Goal: Task Accomplishment & Management: Manage account settings

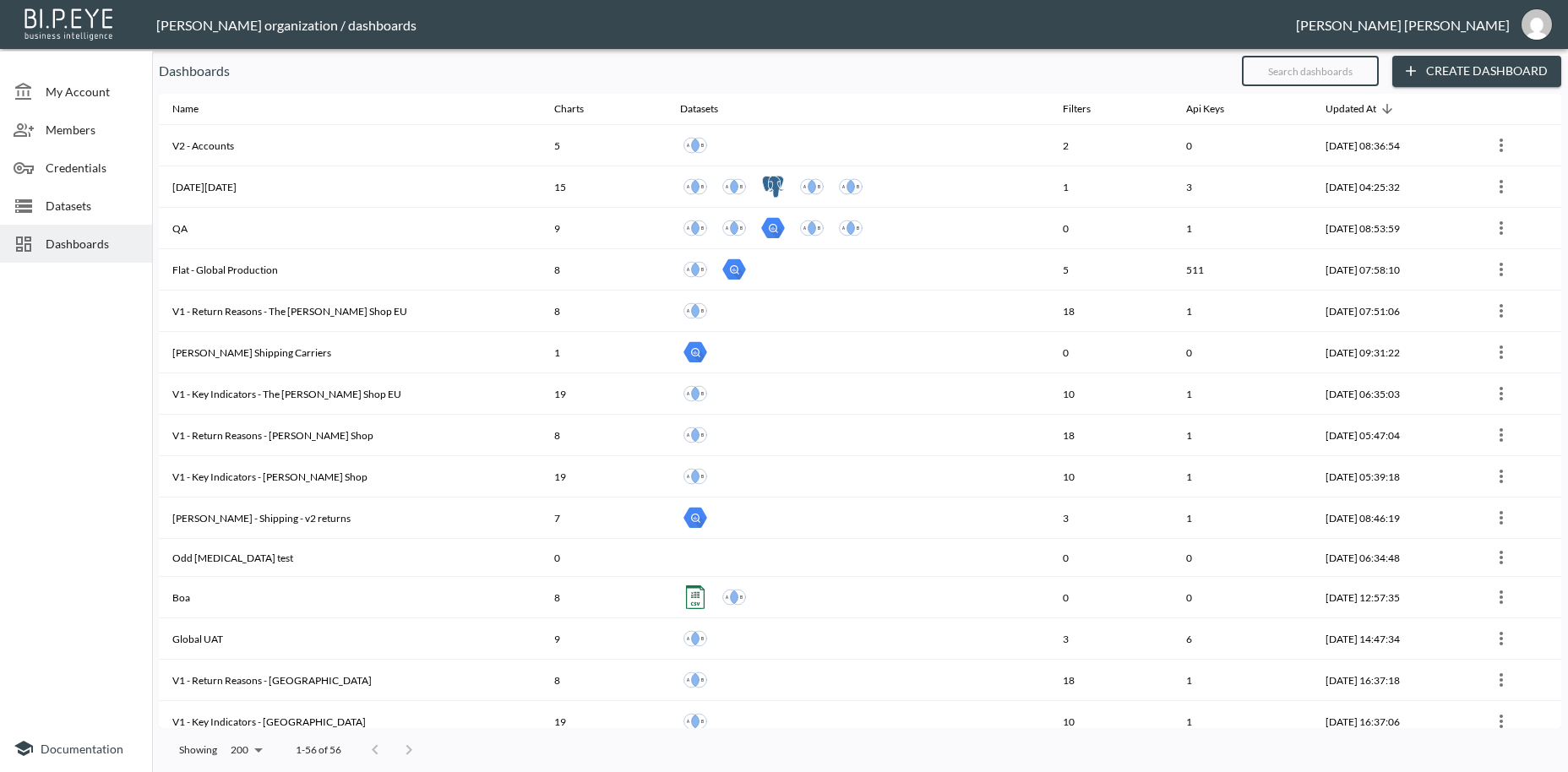
click at [1266, 74] on input "text" at bounding box center [1310, 70] width 137 height 42
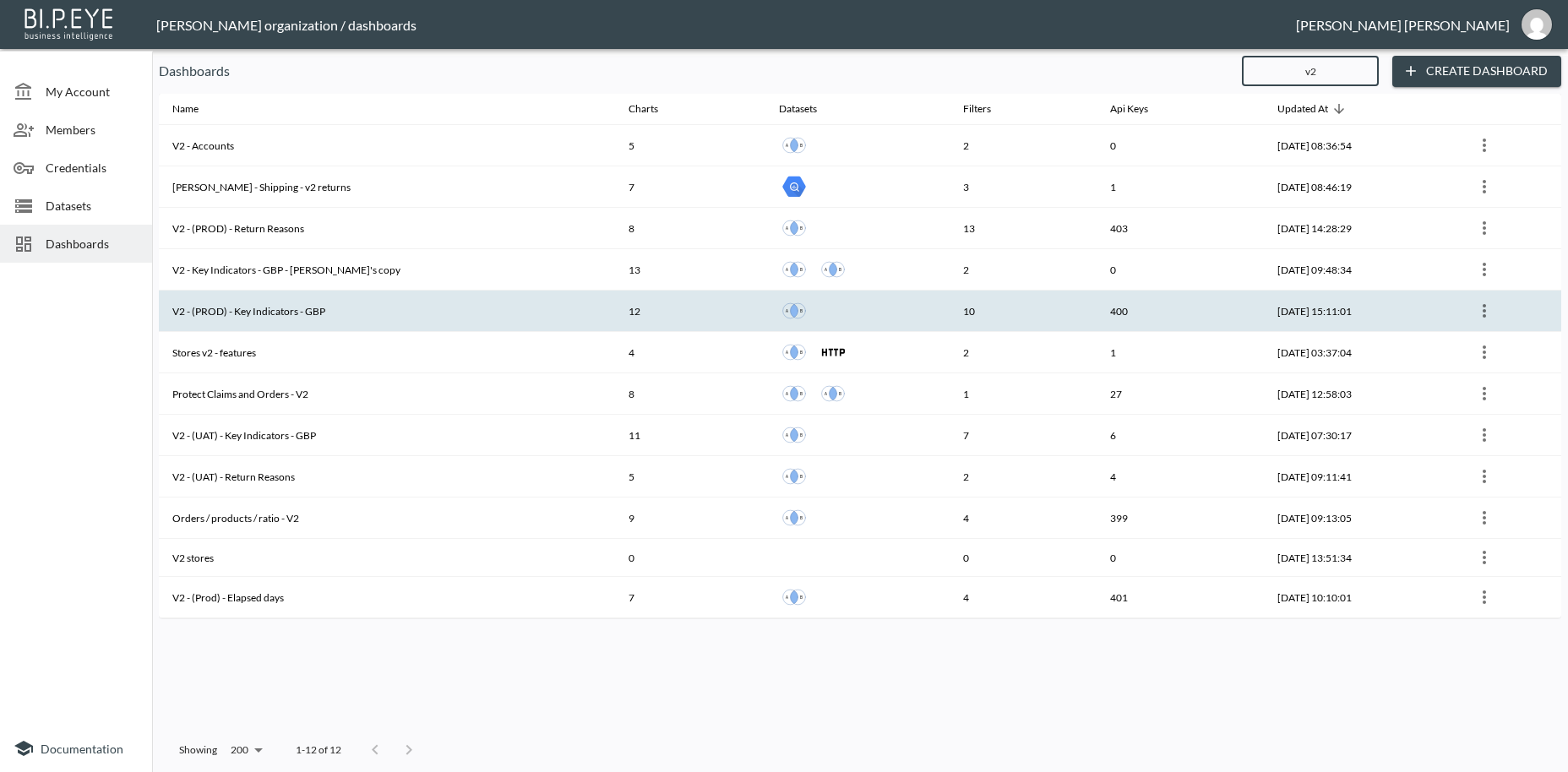
type input "v2"
click at [348, 313] on th "V2 - (PROD) - Key Indicators - GBP" at bounding box center [387, 311] width 456 height 41
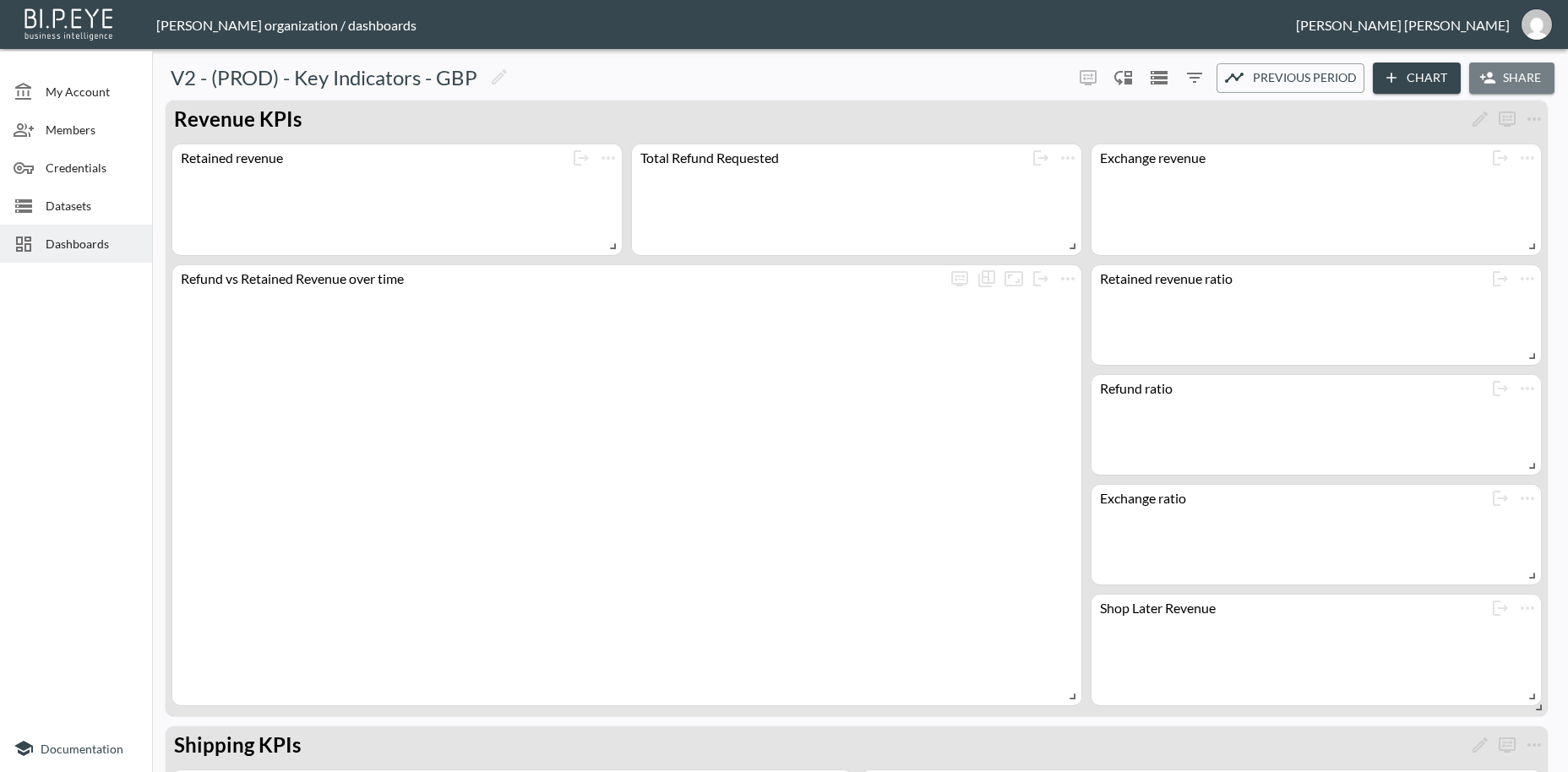
click at [1523, 81] on button "Share" at bounding box center [1512, 78] width 85 height 32
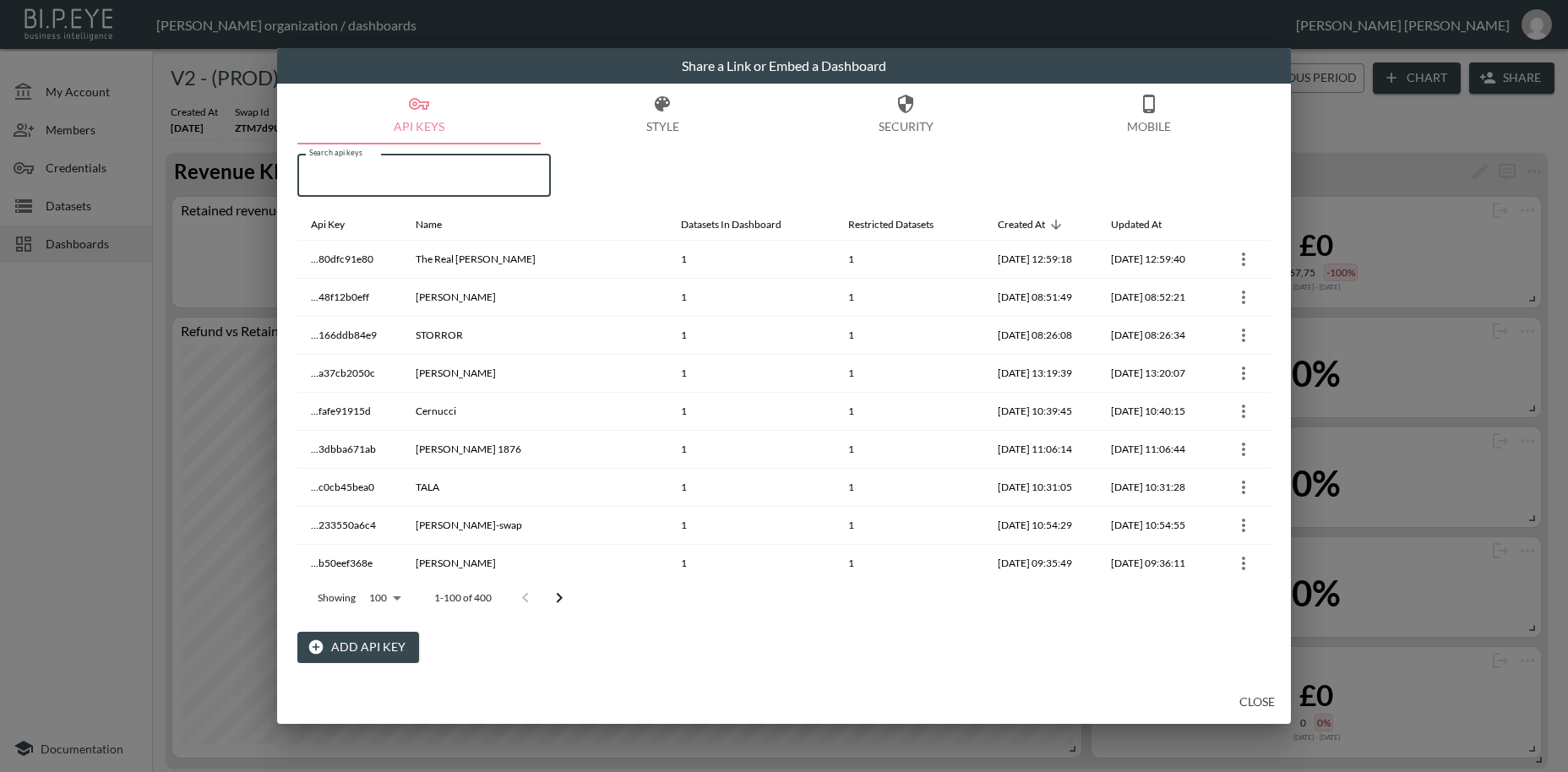
click at [341, 173] on input "Search api keys" at bounding box center [424, 176] width 254 height 42
paste input "SistersandSeekers"
type input "SistersandSeekers"
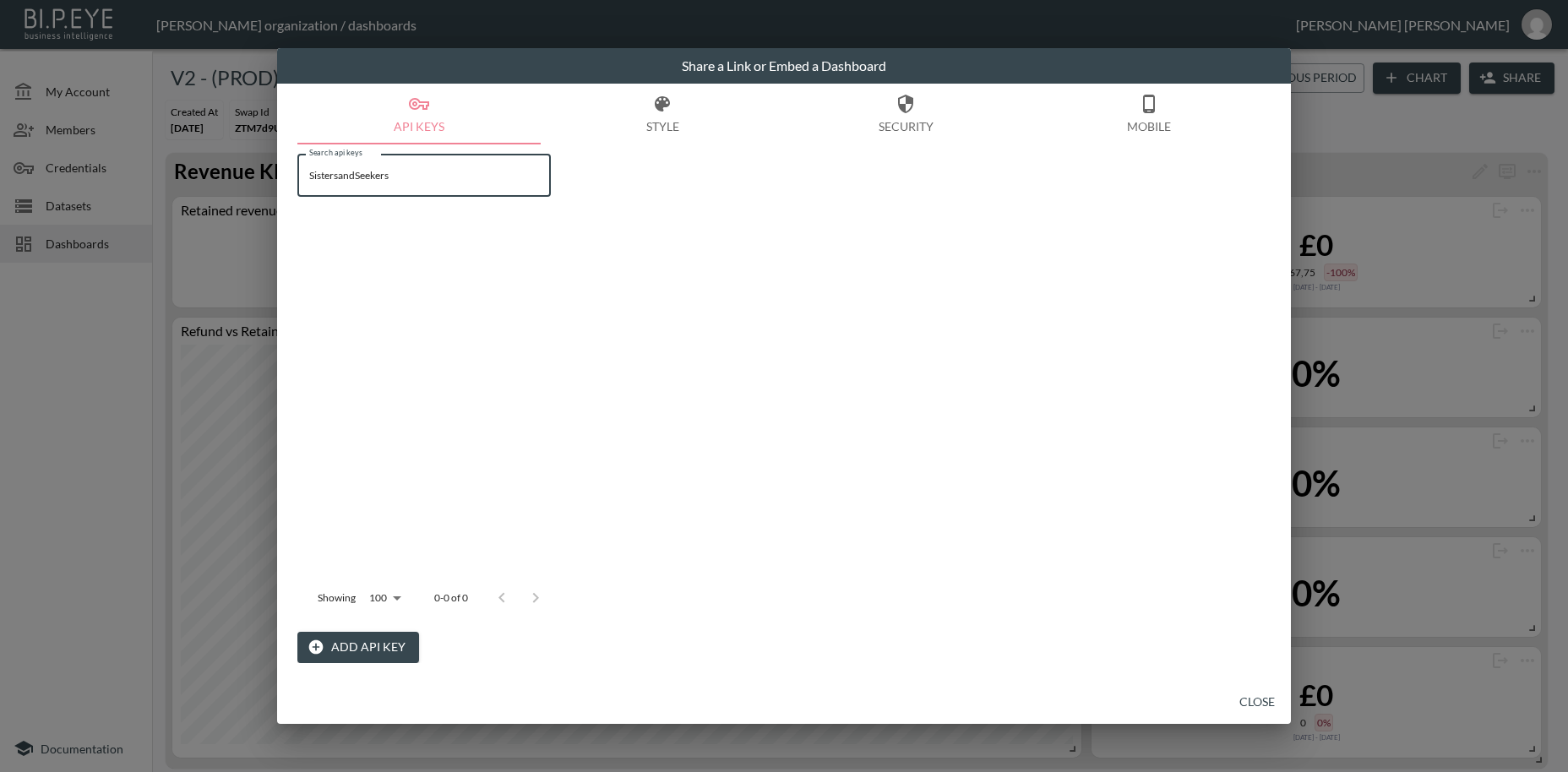
drag, startPoint x: 438, startPoint y: 183, endPoint x: 309, endPoint y: 179, distance: 129.1
click at [309, 179] on input "SistersandSeekers" at bounding box center [424, 176] width 254 height 42
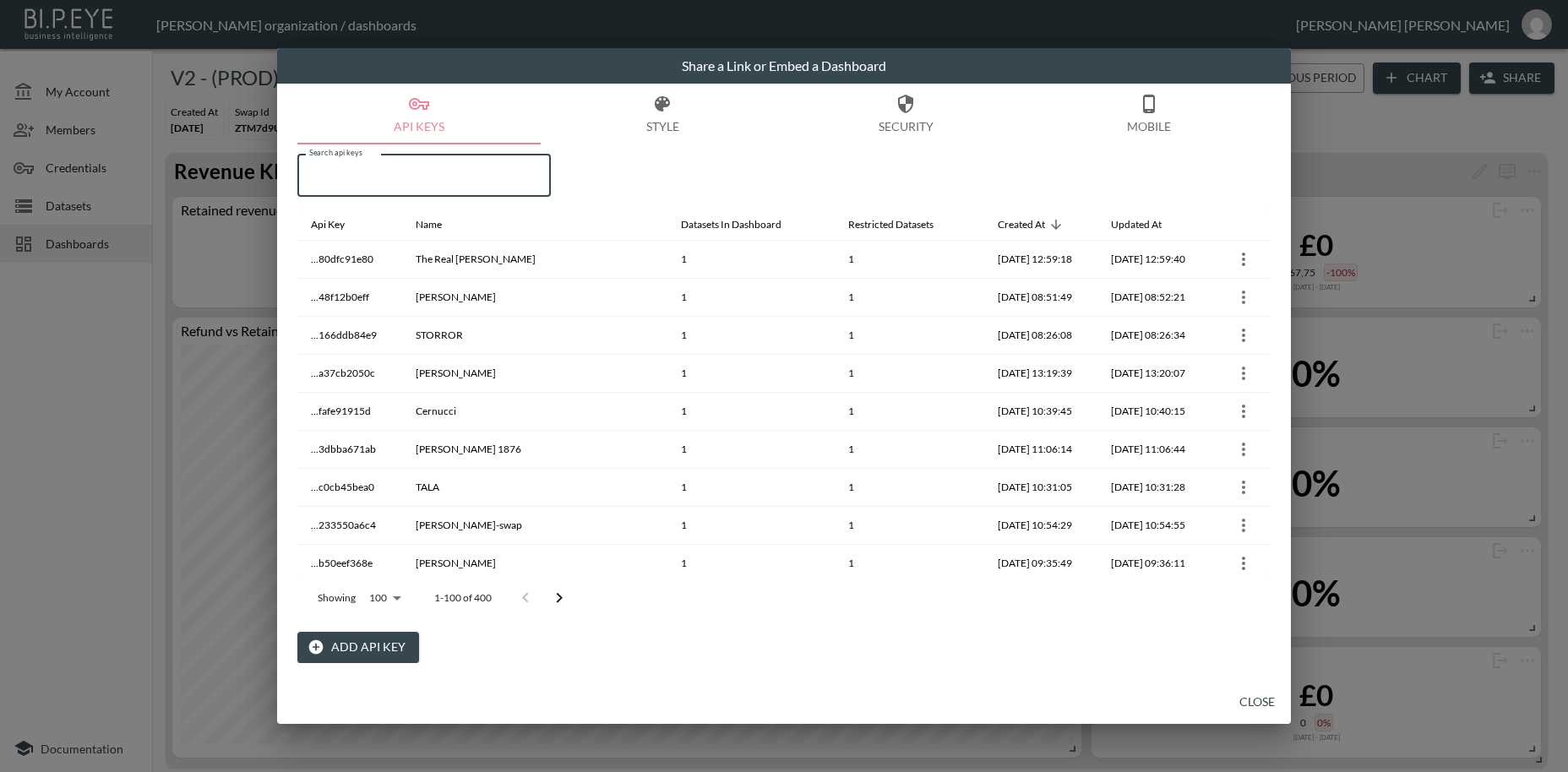
click at [381, 644] on button "Add API Key" at bounding box center [357, 648] width 121 height 32
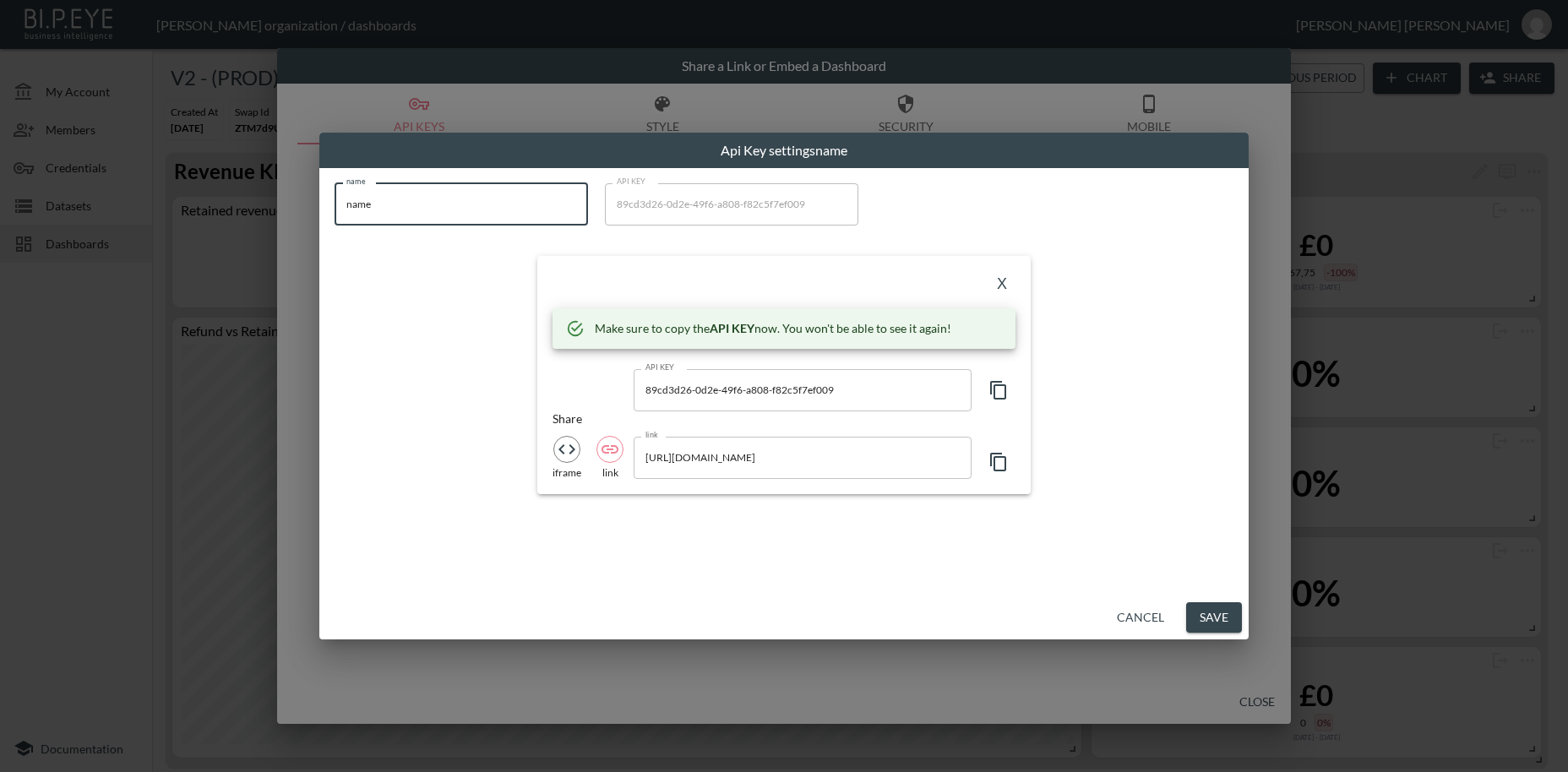
drag, startPoint x: 439, startPoint y: 210, endPoint x: 324, endPoint y: 205, distance: 115.1
click at [335, 205] on input "name" at bounding box center [461, 204] width 254 height 42
paste input "SistersandSeekers"
type input "SistersandSeekers"
click at [999, 395] on icon "button" at bounding box center [998, 390] width 21 height 21
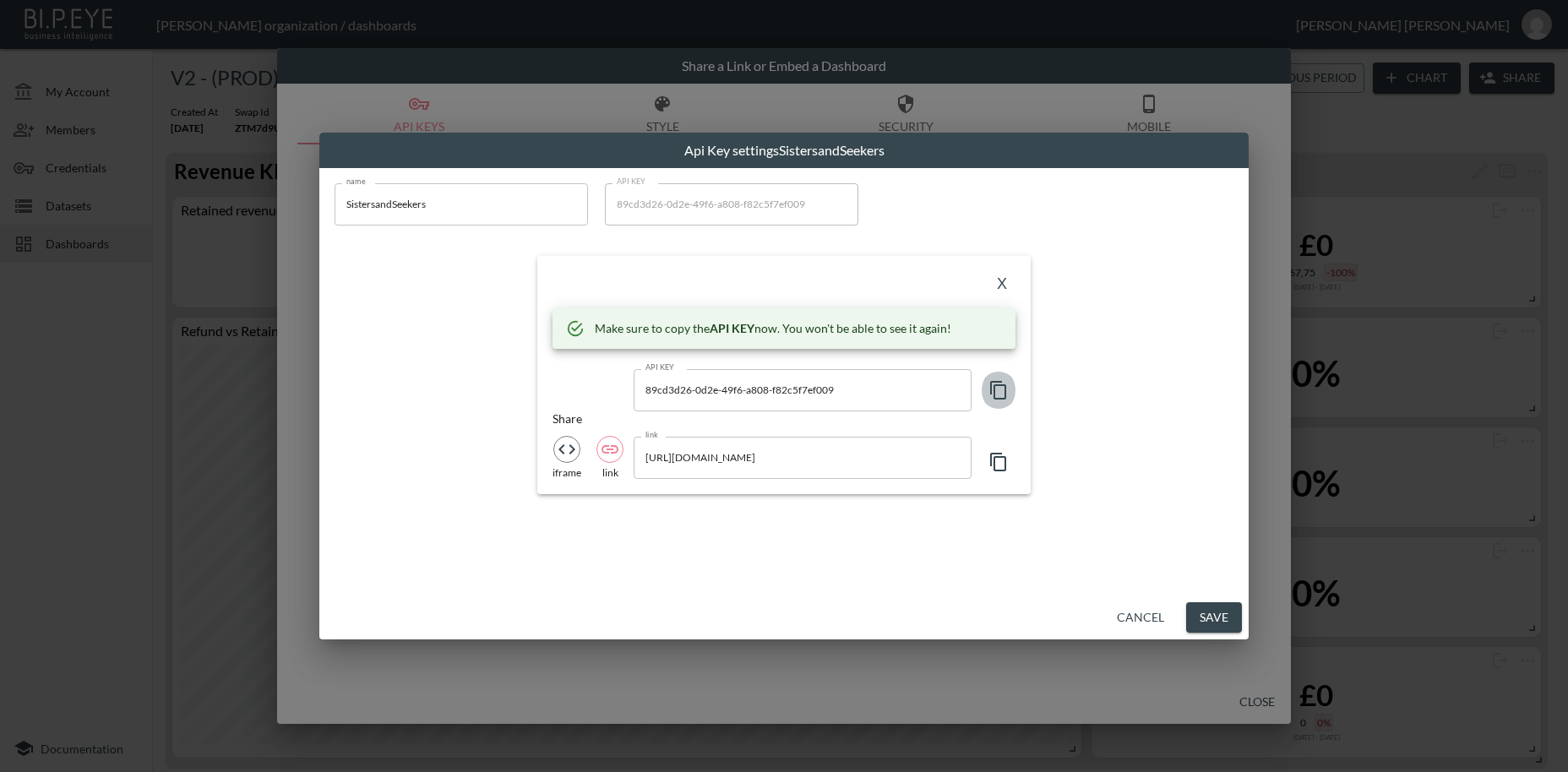
click at [999, 395] on icon "button" at bounding box center [998, 390] width 21 height 21
click at [1000, 287] on button "X" at bounding box center [1001, 284] width 27 height 27
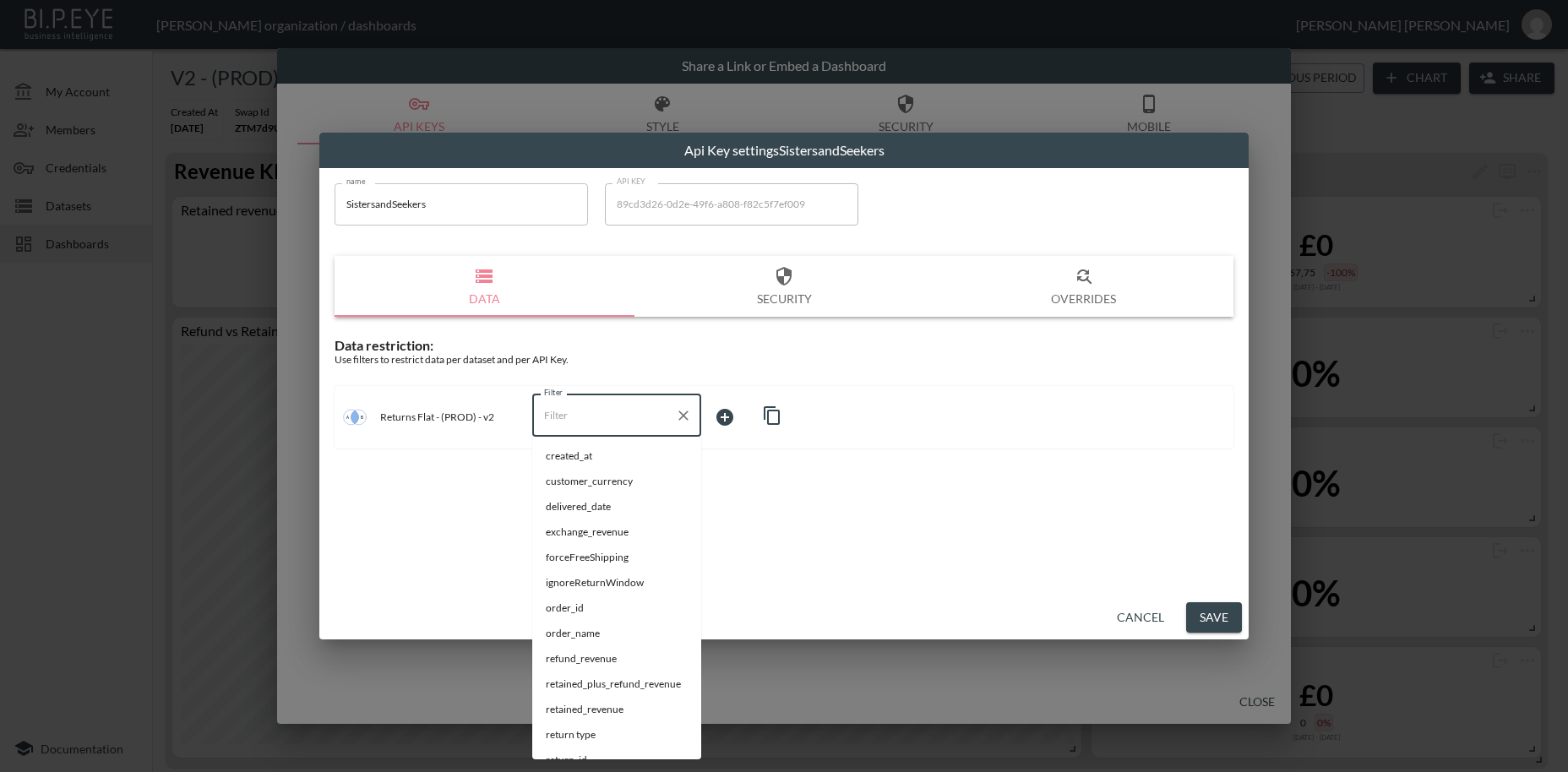
click at [569, 415] on input "Filter" at bounding box center [604, 415] width 128 height 27
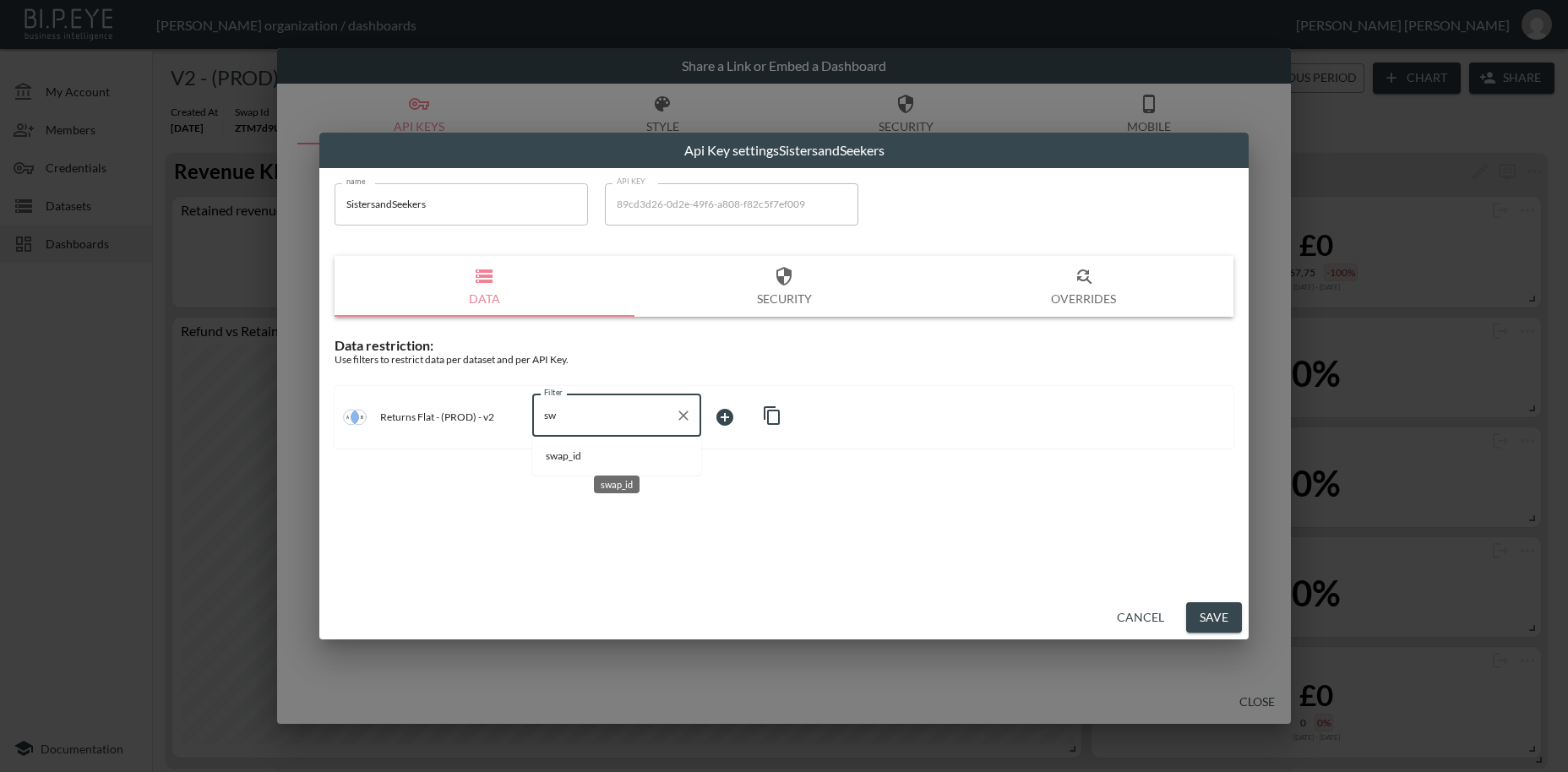
click at [583, 459] on span "swap_id" at bounding box center [617, 455] width 142 height 15
type input "swap_id"
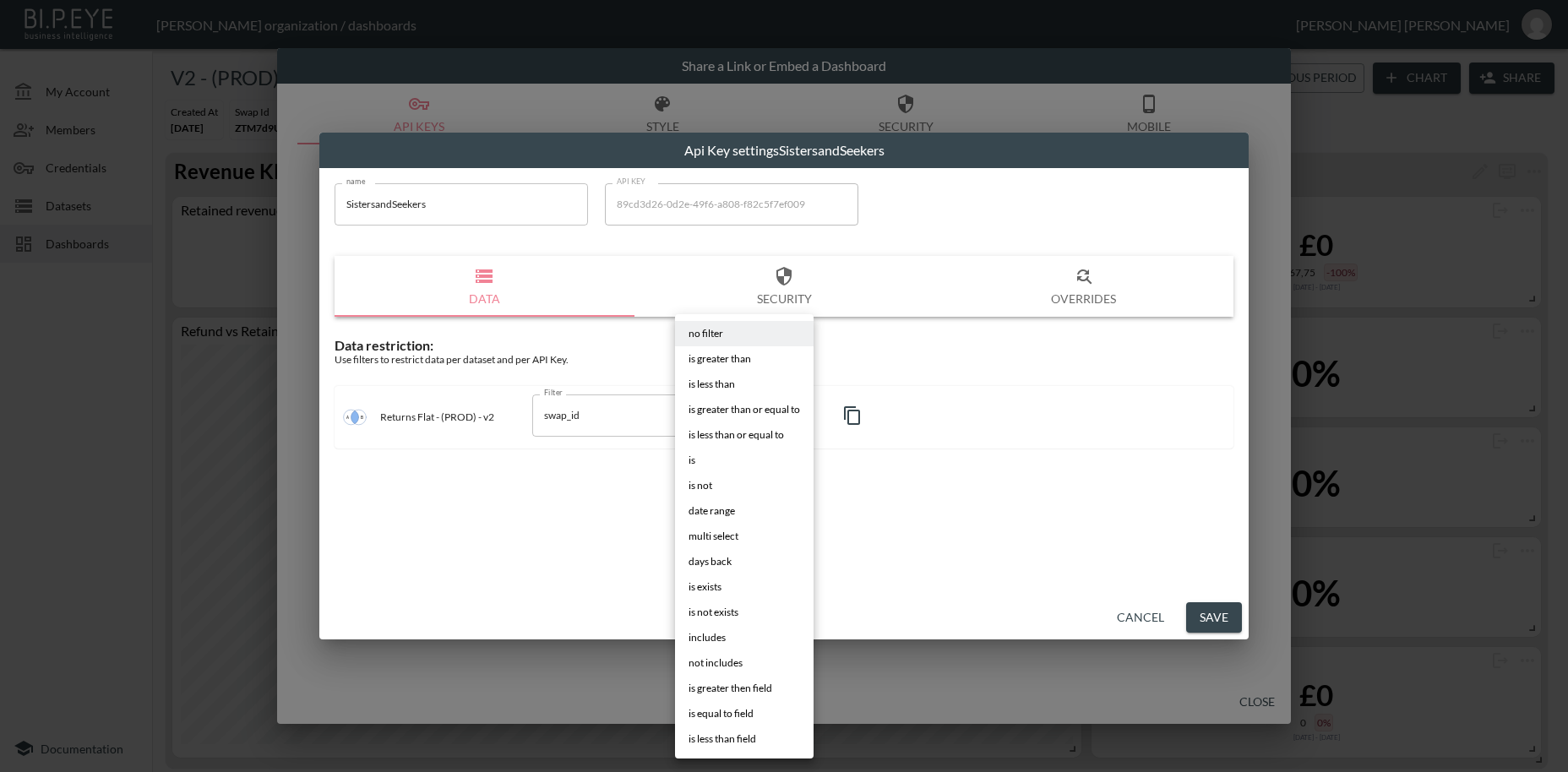
click at [719, 412] on body "BI.P.EYE, Interactive Analytics Dashboards - app [PERSON_NAME] organization / d…" at bounding box center [784, 386] width 1568 height 772
click at [697, 466] on li "is" at bounding box center [745, 461] width 138 height 26
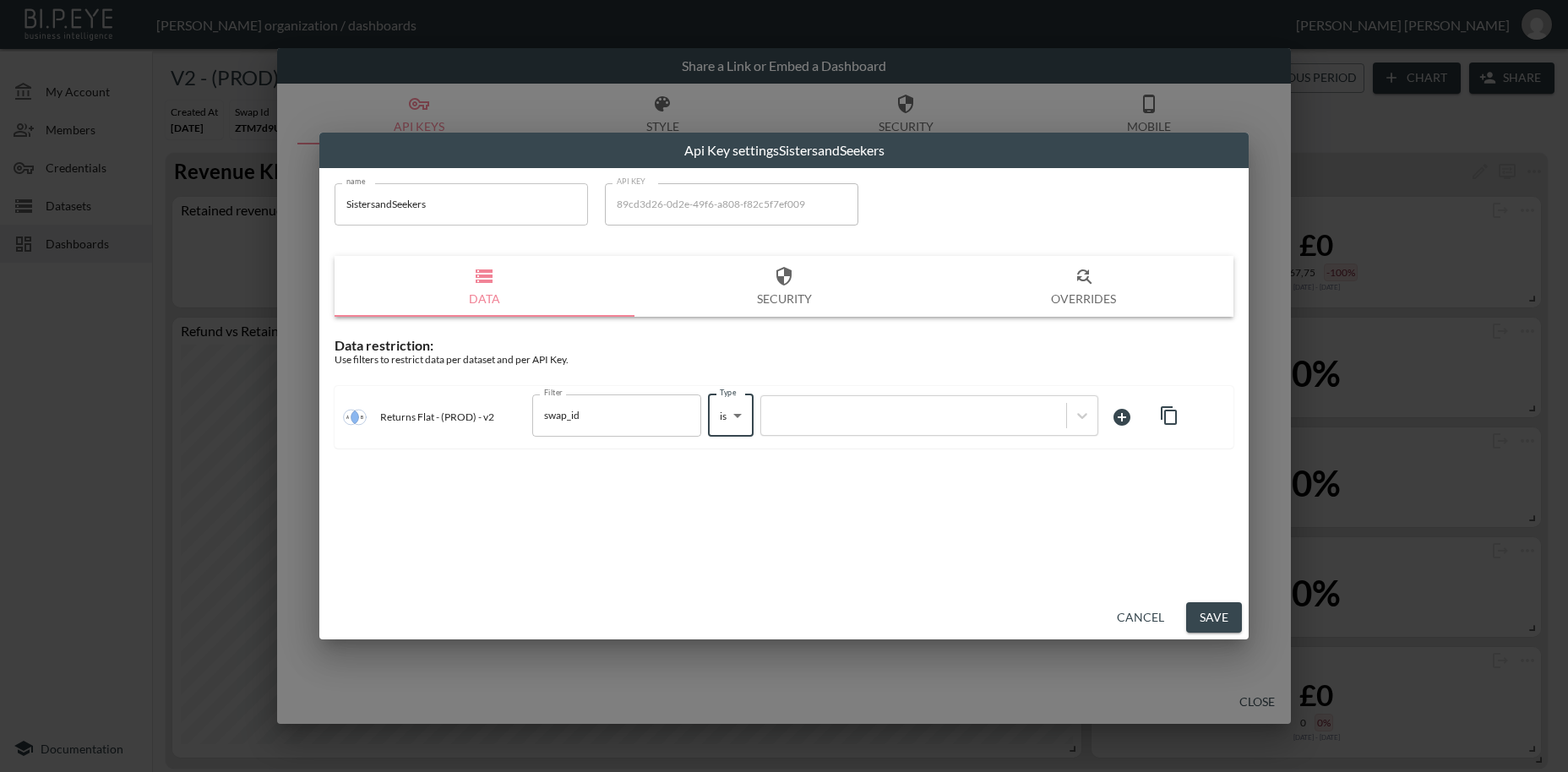
type input "is"
click at [788, 417] on div at bounding box center [914, 415] width 288 height 16
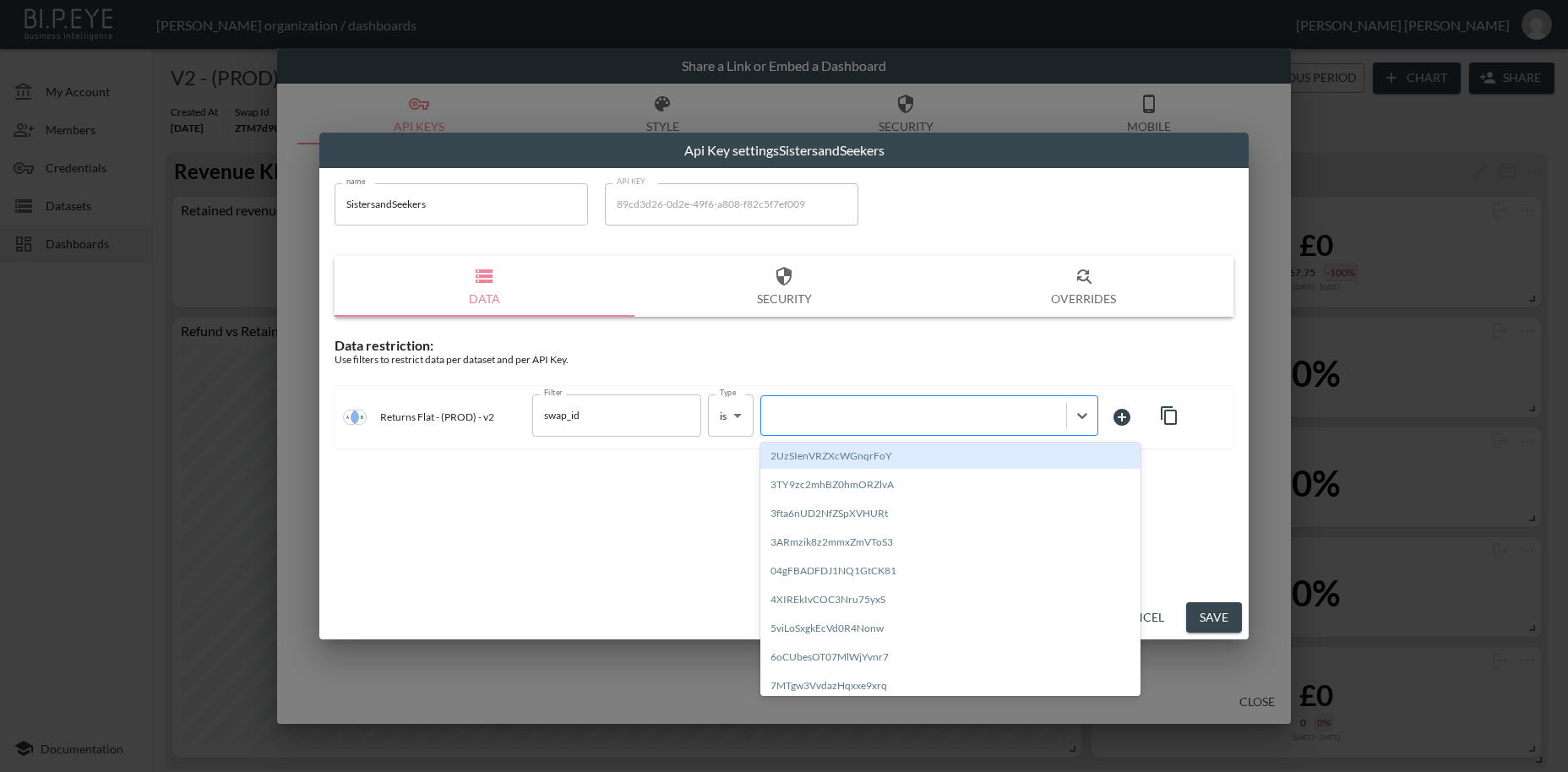
paste input "72XA9pfDKuzfv1xnhB4S"
type input "72XA9pfDKuzfv1xnhB4S"
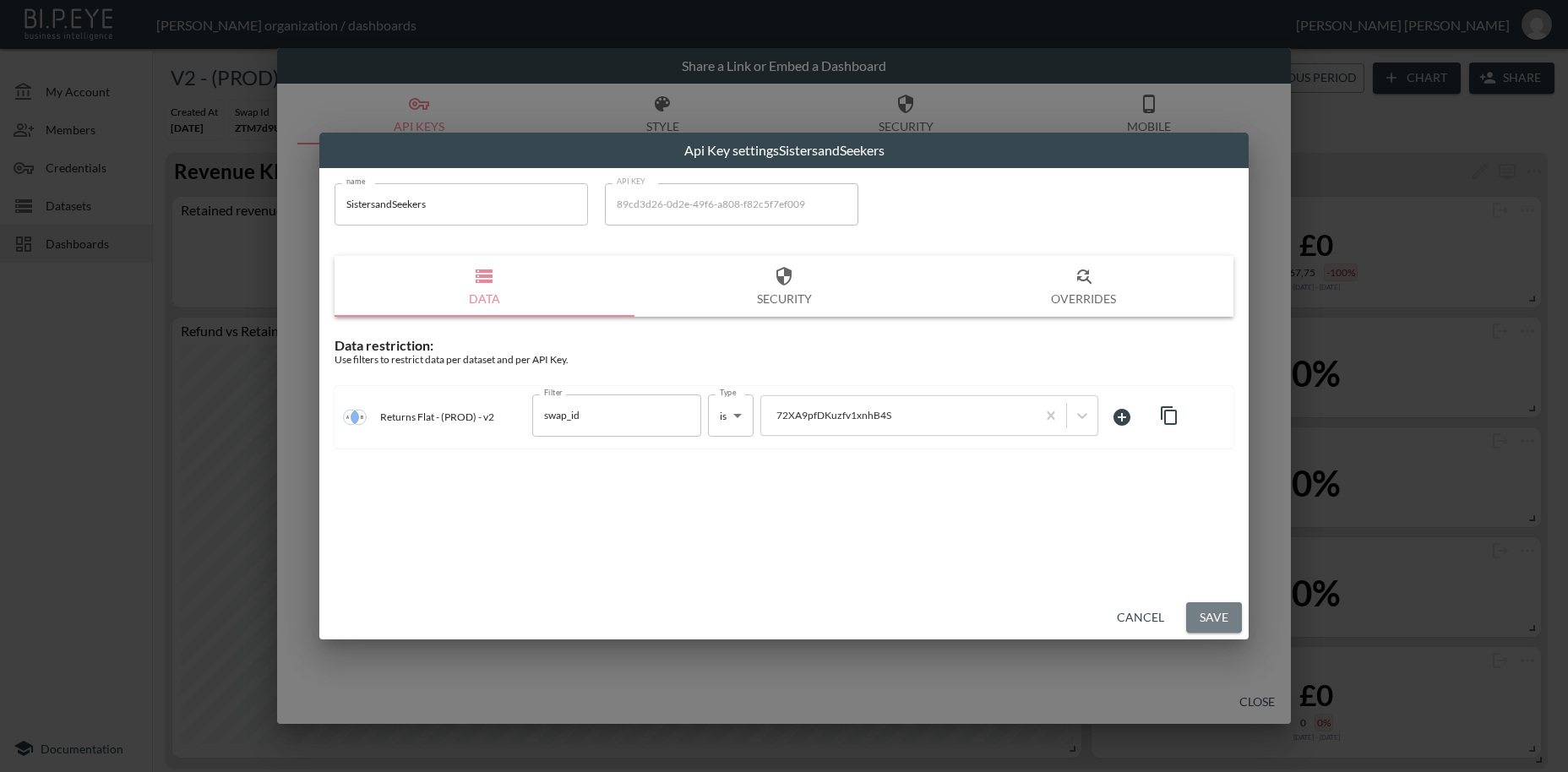
click at [1213, 622] on button "Save" at bounding box center [1215, 618] width 55 height 32
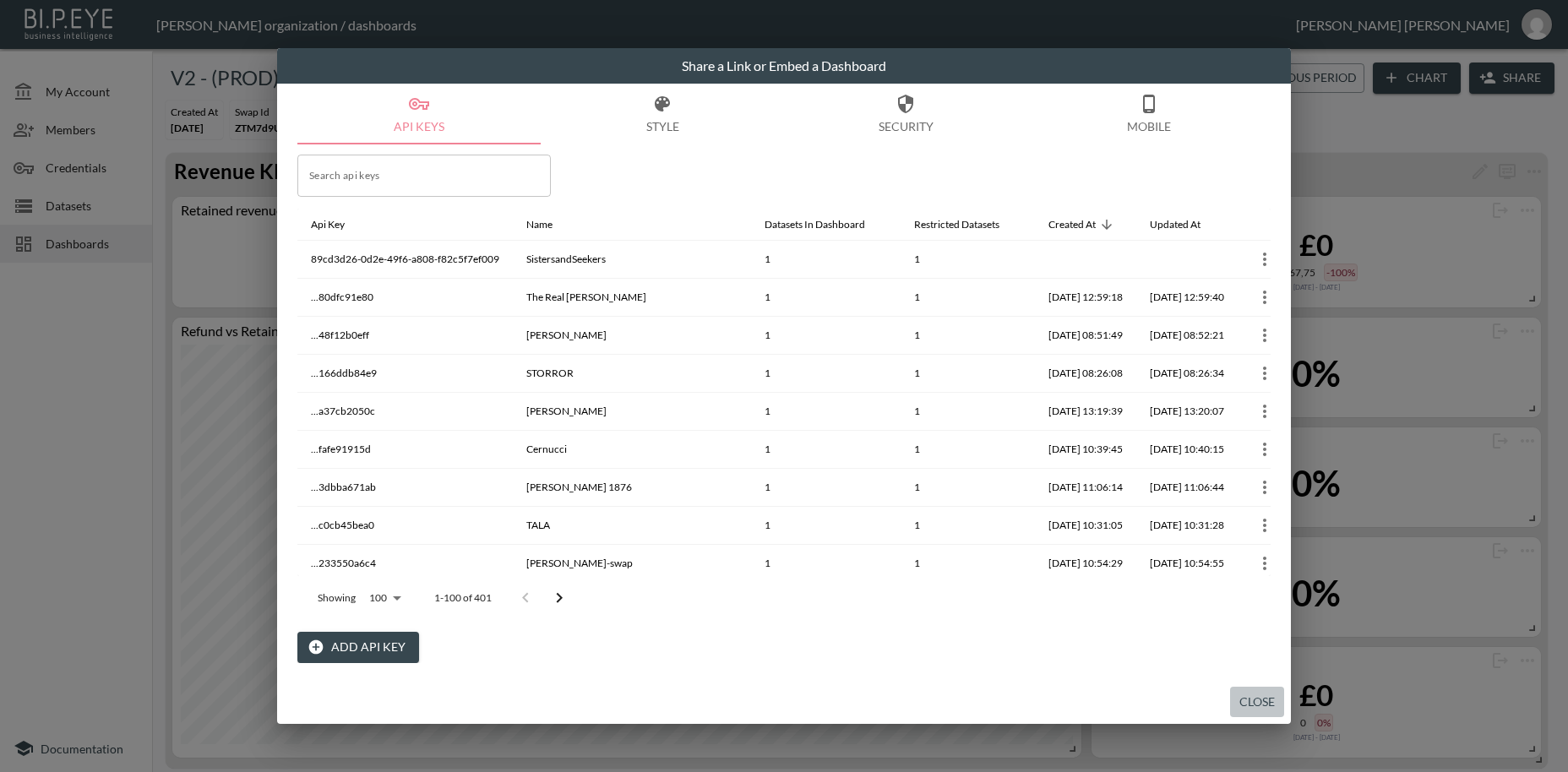
click at [1251, 704] on button "Close" at bounding box center [1257, 703] width 54 height 32
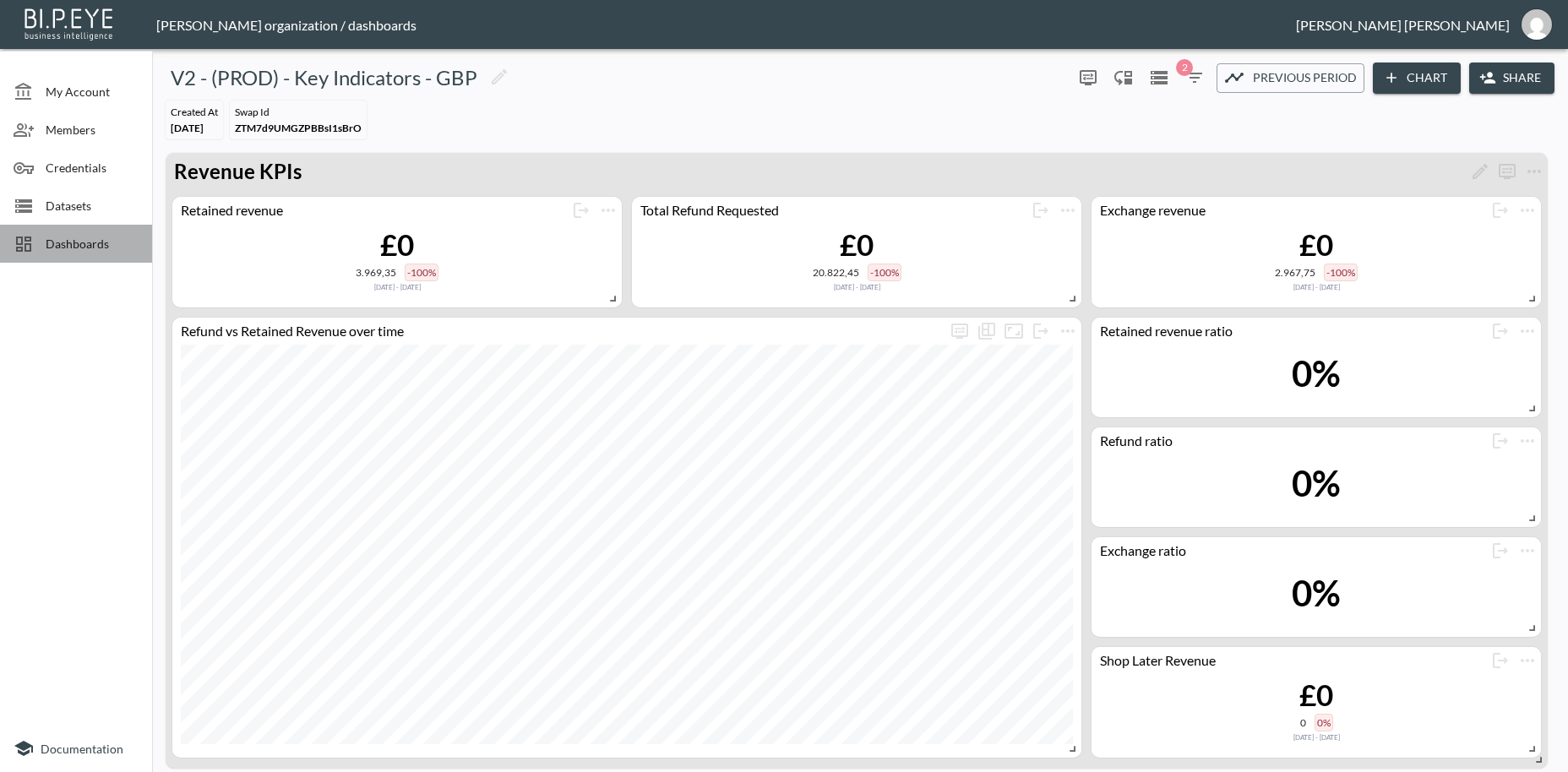
click at [94, 249] on span "Dashboards" at bounding box center [92, 244] width 93 height 18
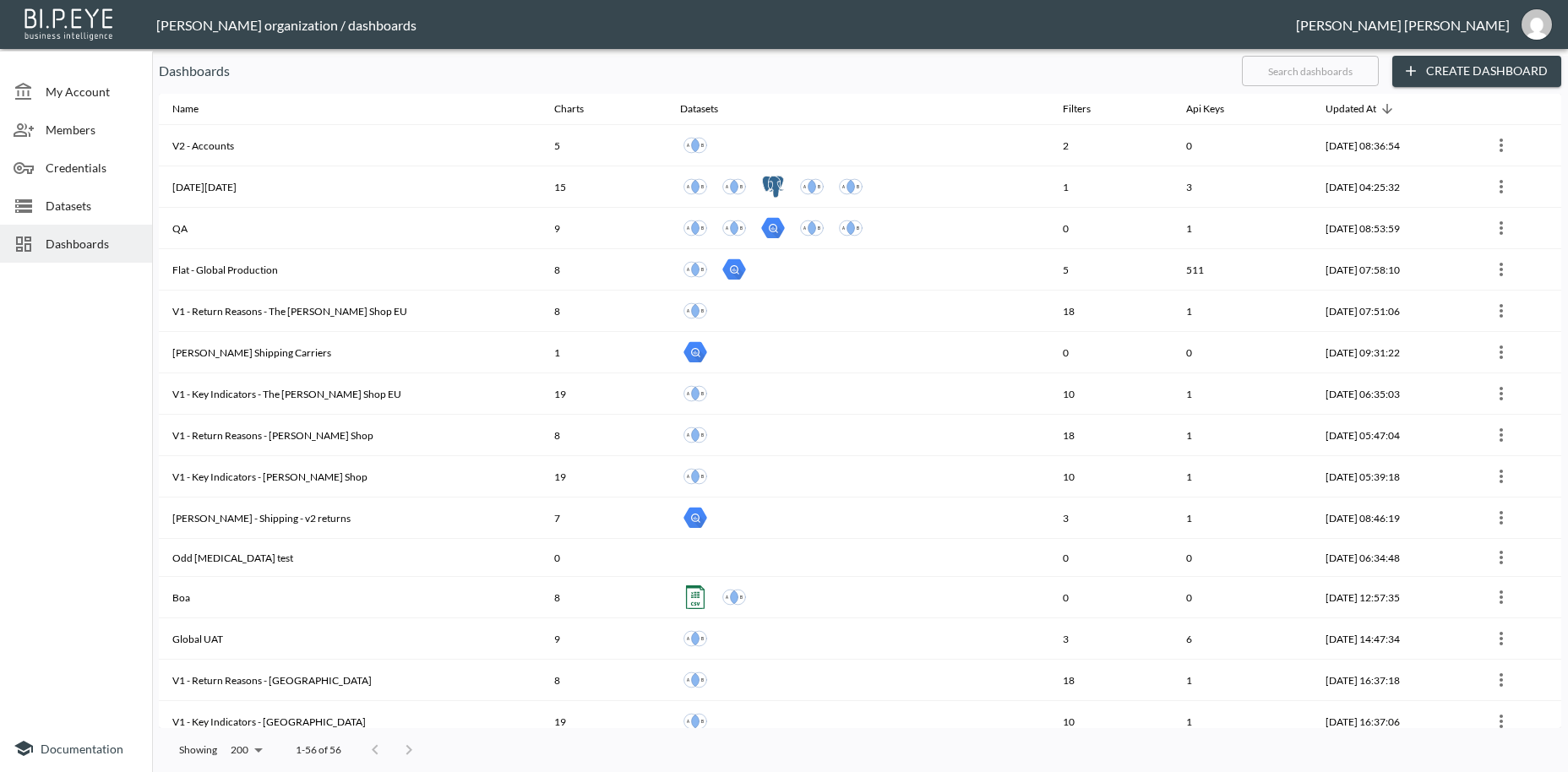
click at [1268, 70] on input "text" at bounding box center [1310, 70] width 137 height 42
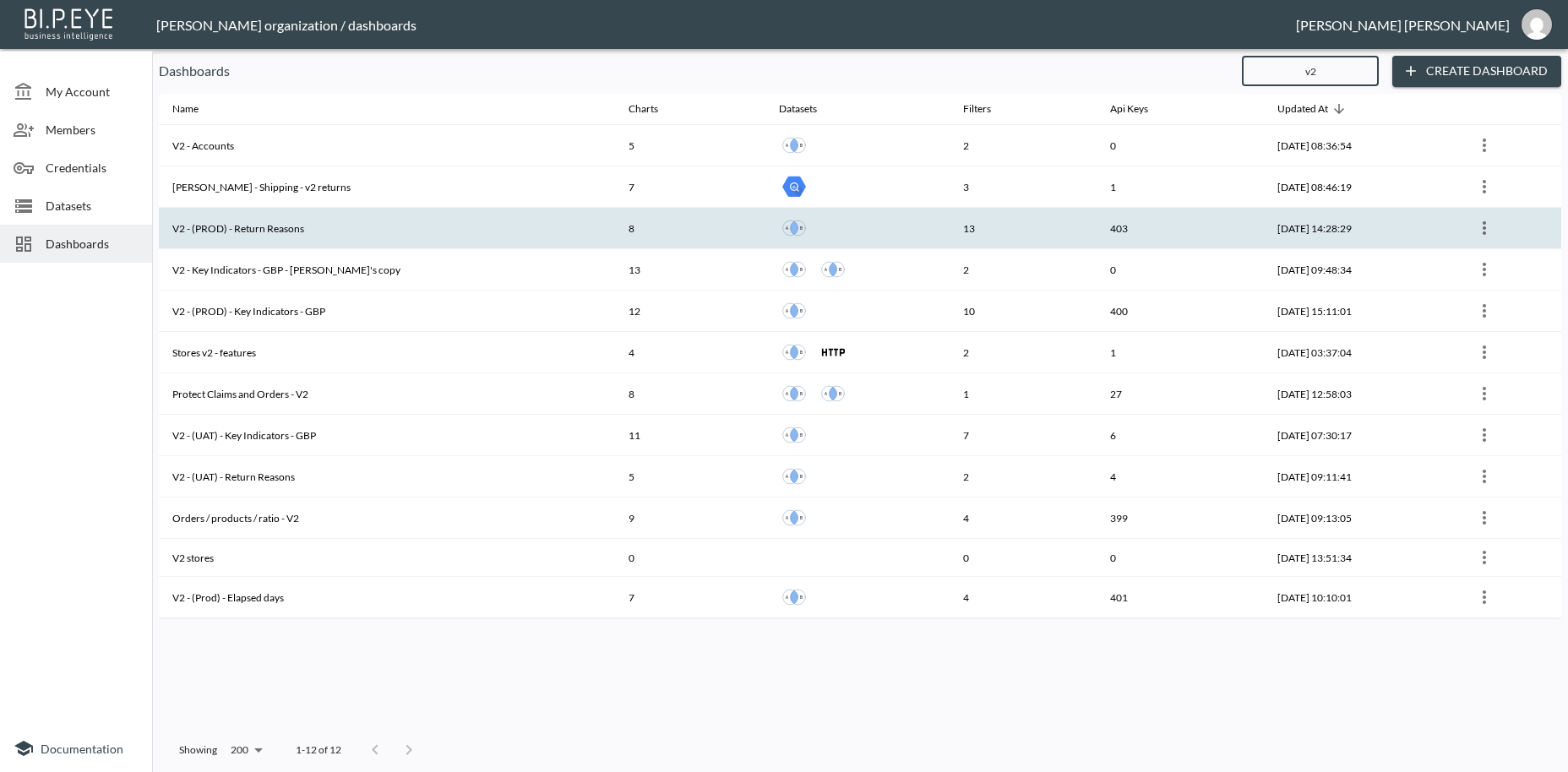
type input "v2"
click at [302, 229] on th "V2 - (PROD) - Return Reasons" at bounding box center [387, 229] width 456 height 41
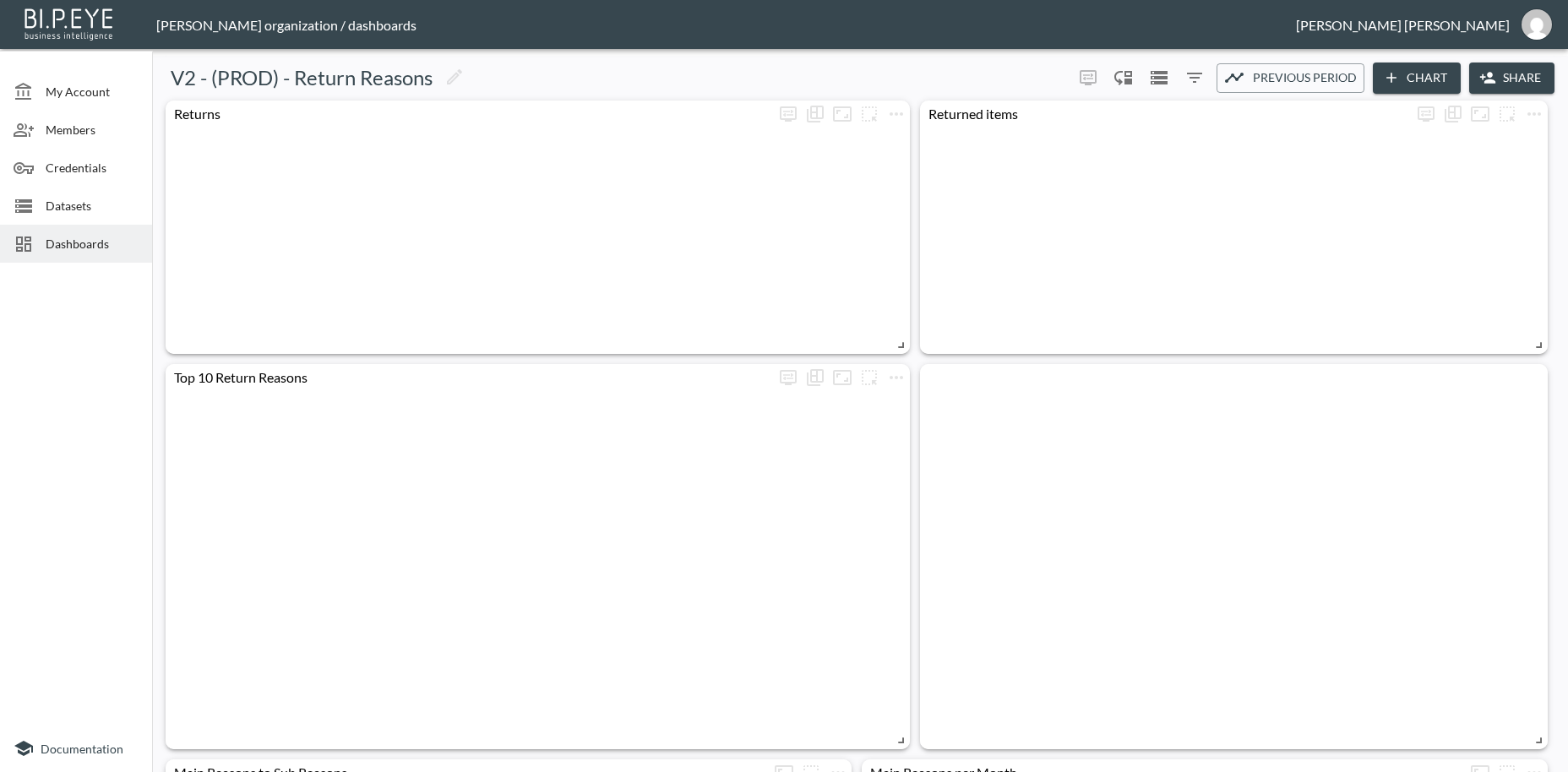
click at [1528, 81] on button "Share" at bounding box center [1512, 78] width 85 height 32
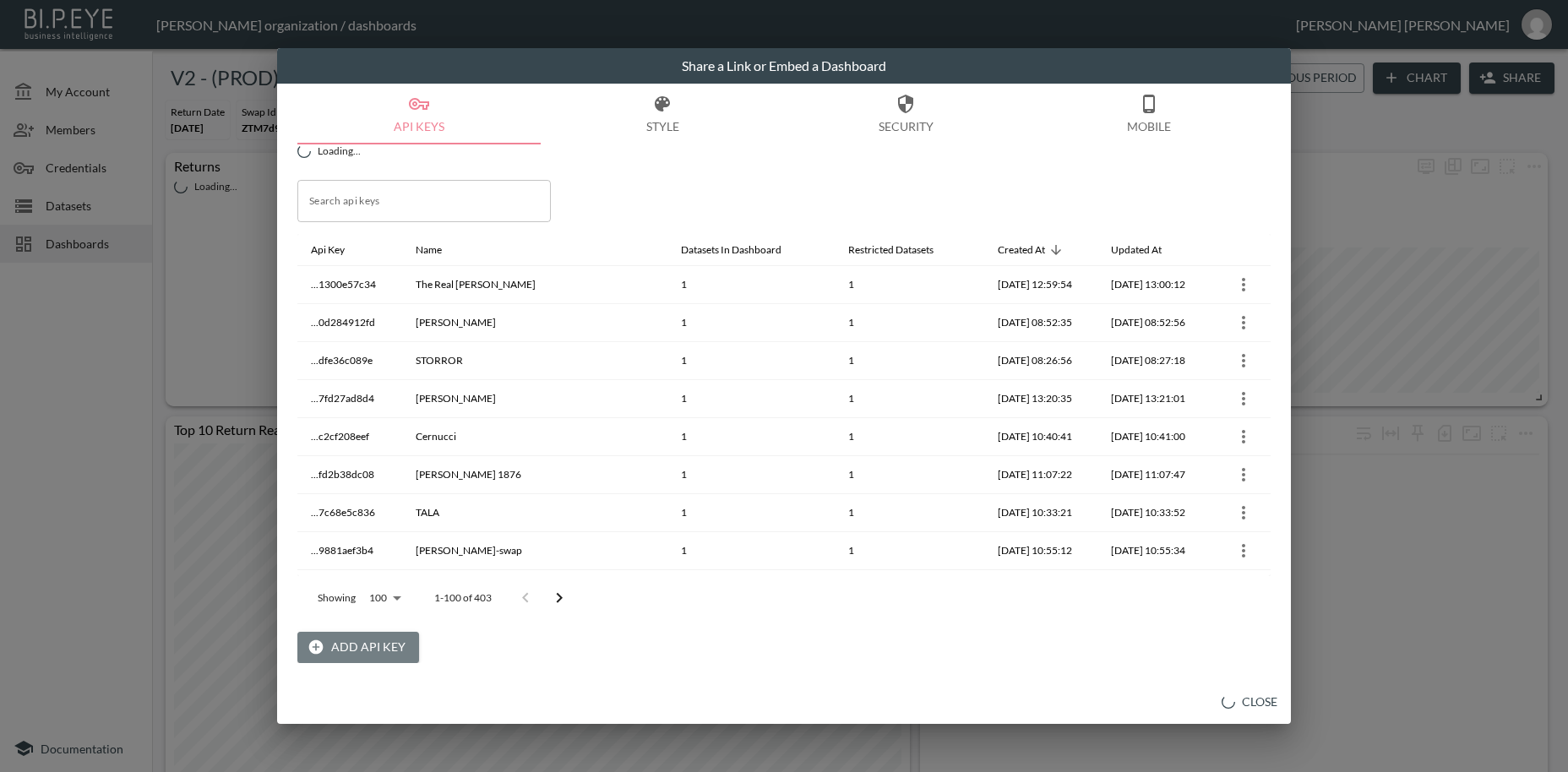
click at [376, 650] on button "Add API Key" at bounding box center [357, 648] width 121 height 32
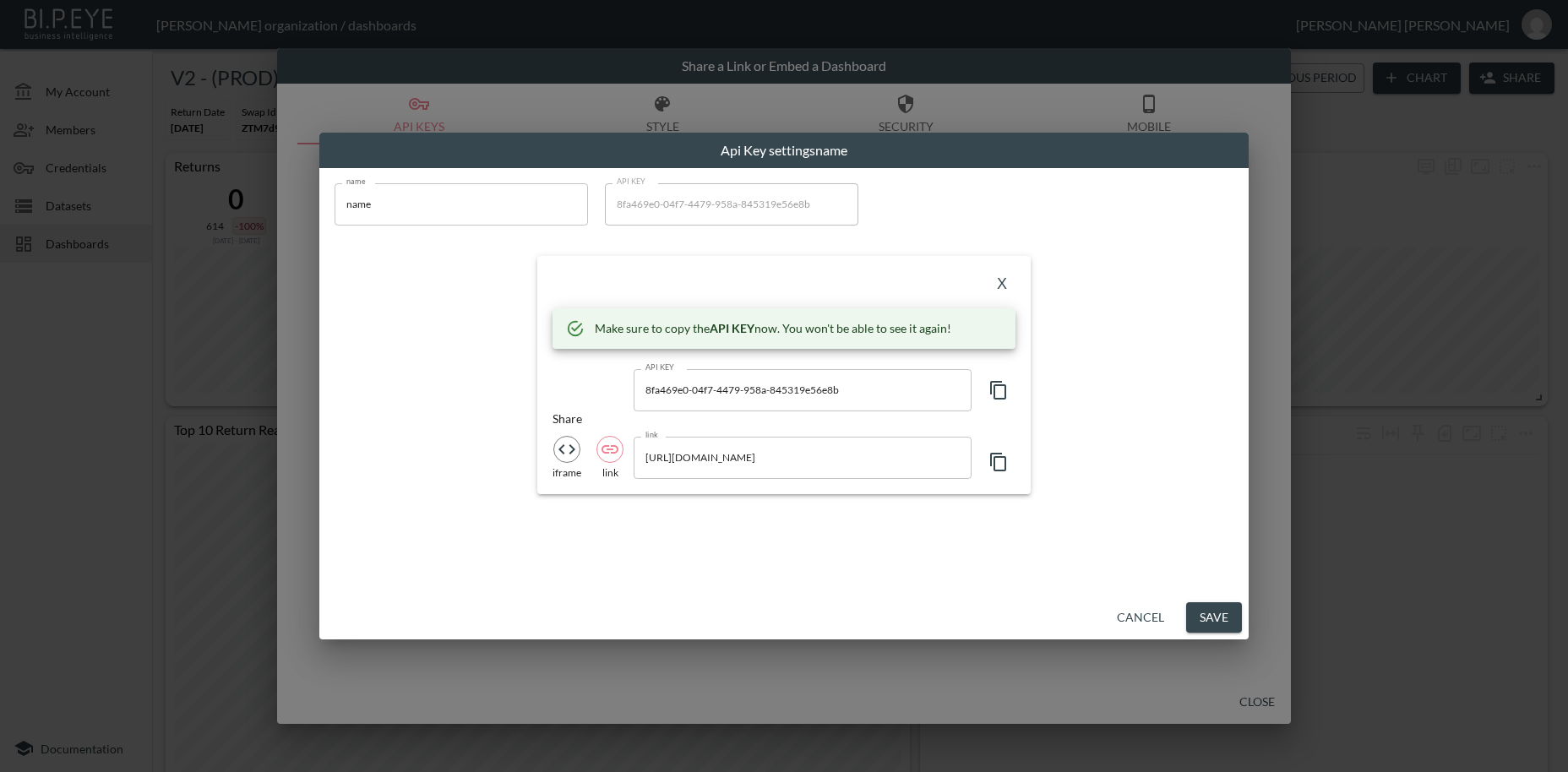
click at [358, 203] on input "name" at bounding box center [461, 204] width 254 height 42
paste input "SistersandSeekers"
type input "SistersandSeekers"
click at [994, 394] on icon "button" at bounding box center [998, 390] width 16 height 19
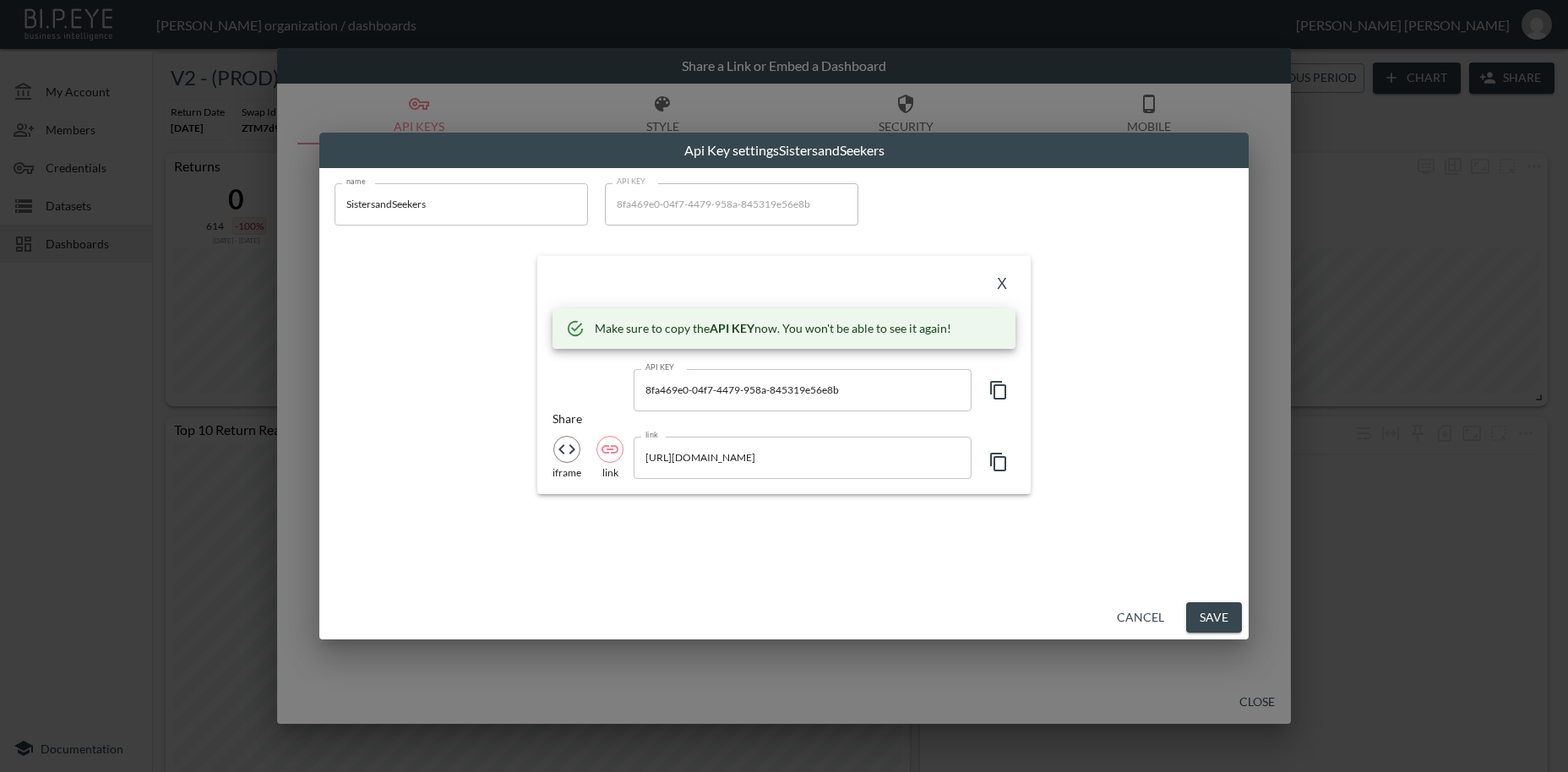
click at [999, 285] on button "X" at bounding box center [1001, 284] width 27 height 27
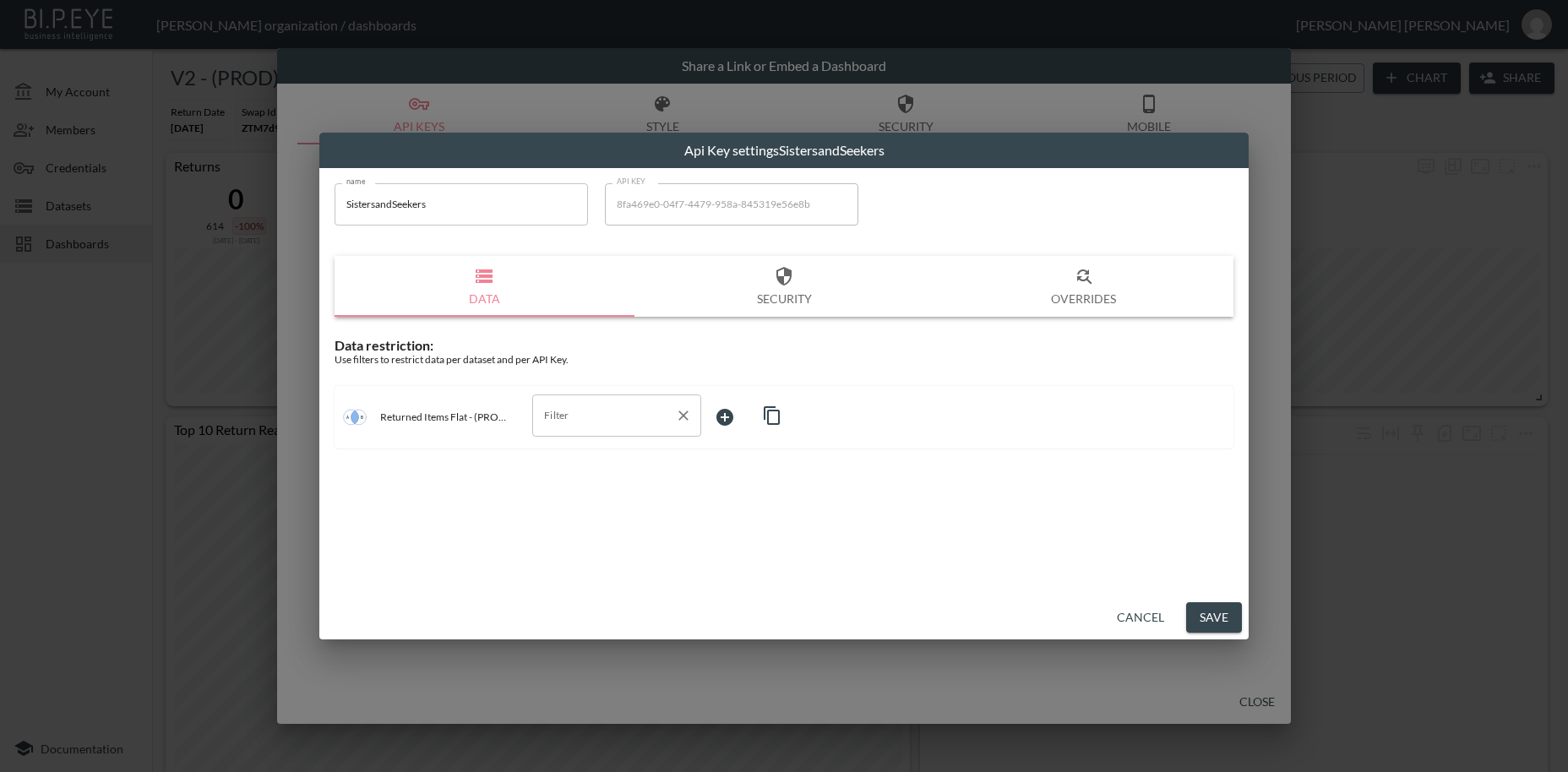
click at [550, 416] on input "Filter" at bounding box center [604, 415] width 128 height 27
click at [575, 458] on span "swap_id" at bounding box center [617, 455] width 142 height 15
type input "swap_id"
click at [741, 416] on body "BI.P.EYE, Interactive Analytics Dashboards - app [PERSON_NAME] organization / d…" at bounding box center [784, 386] width 1568 height 772
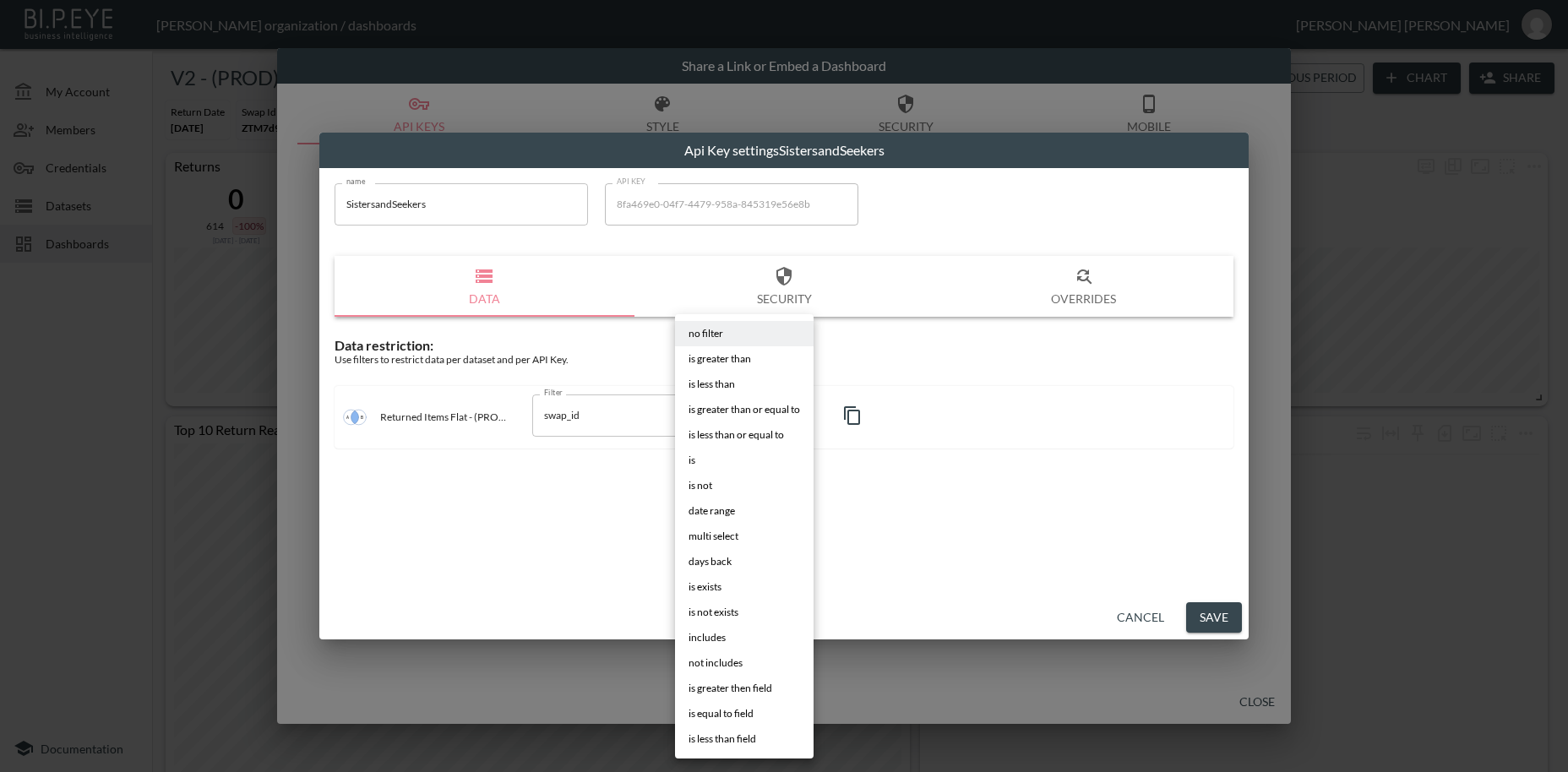
click at [701, 458] on li "is" at bounding box center [745, 461] width 138 height 26
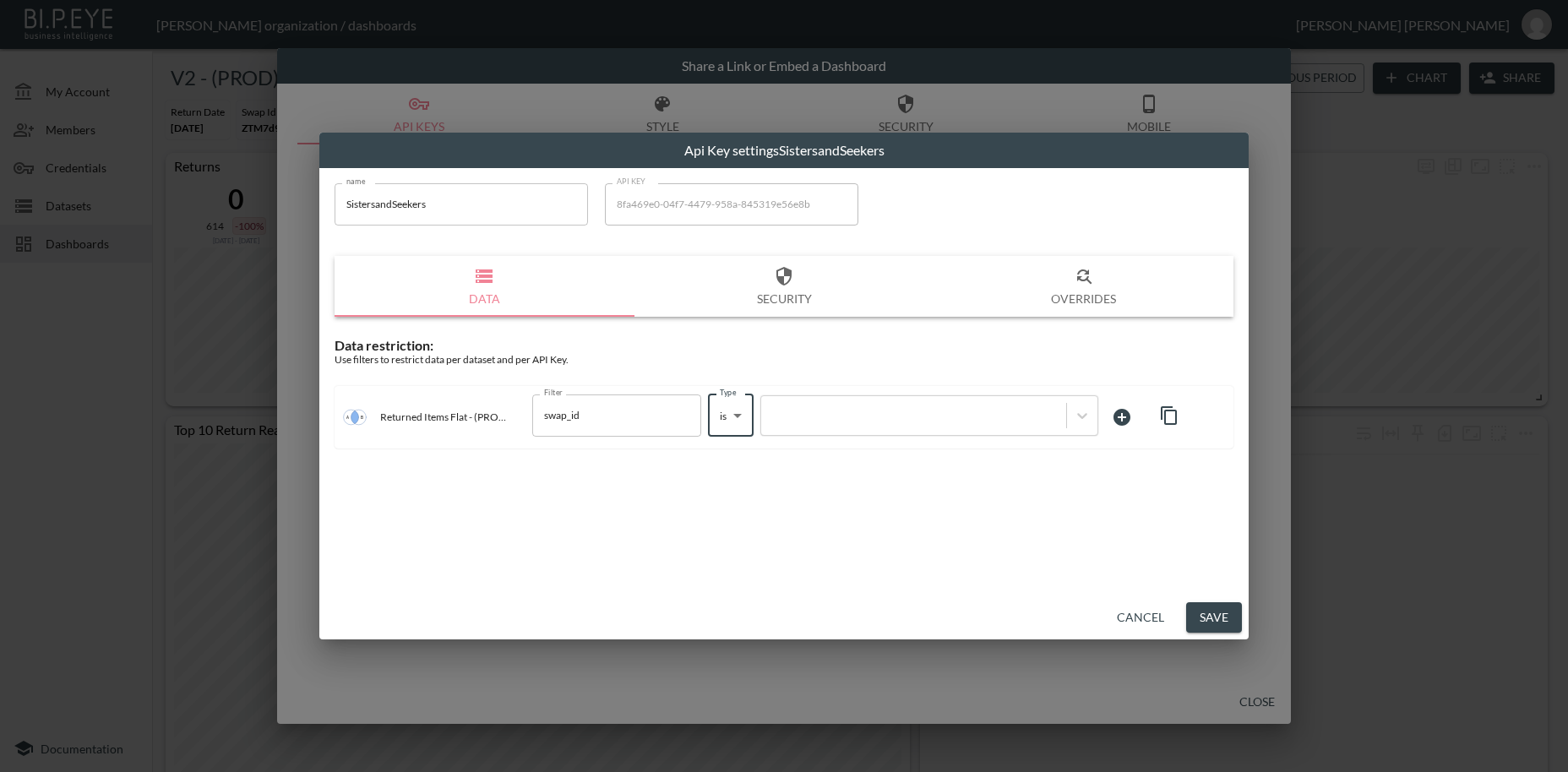
type input "is"
click at [802, 415] on div at bounding box center [914, 415] width 288 height 16
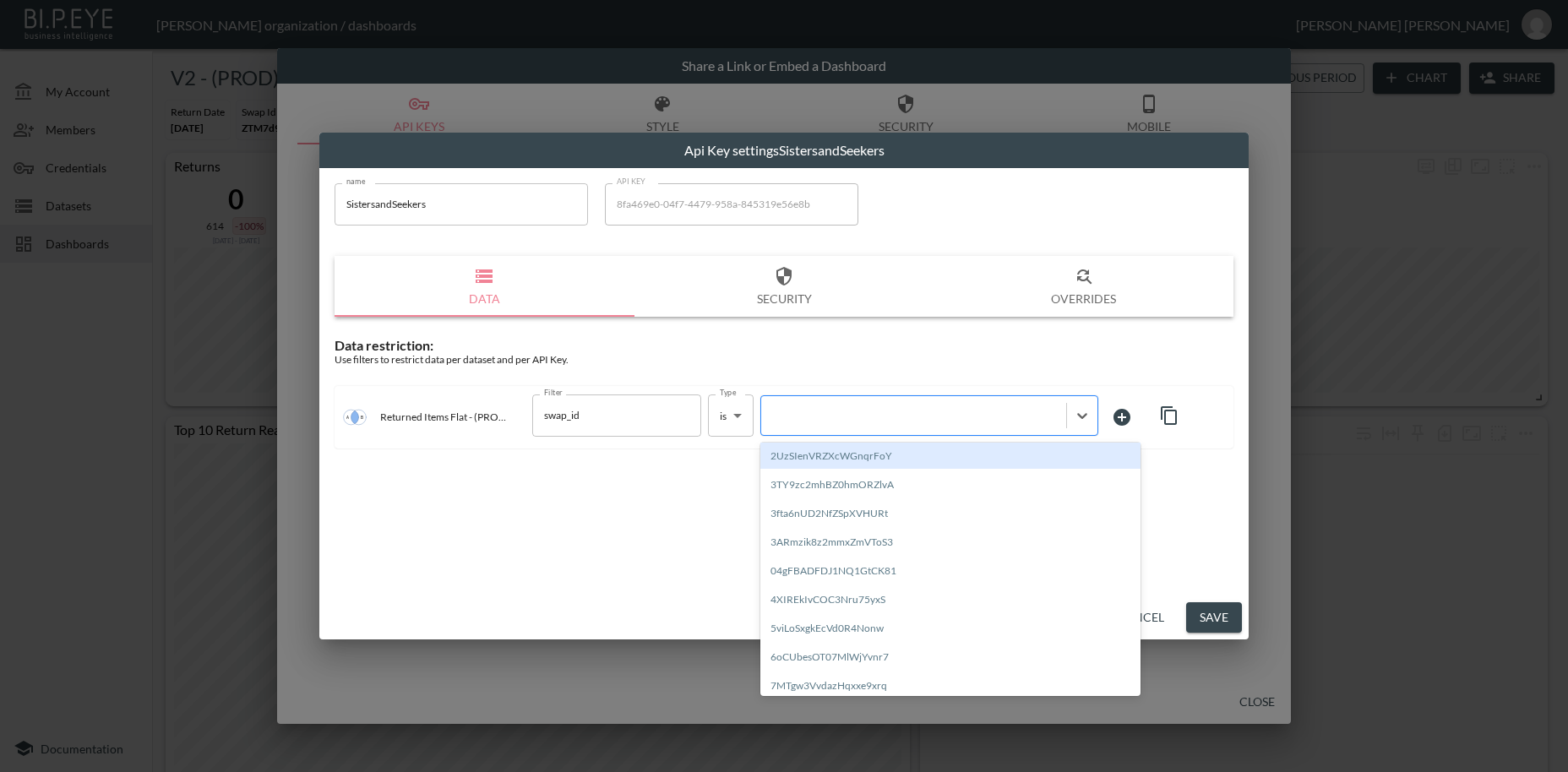
paste input "72XA9pfDKuzfv1xnhB4S"
type input "72XA9pfDKuzfv1xnhB4S"
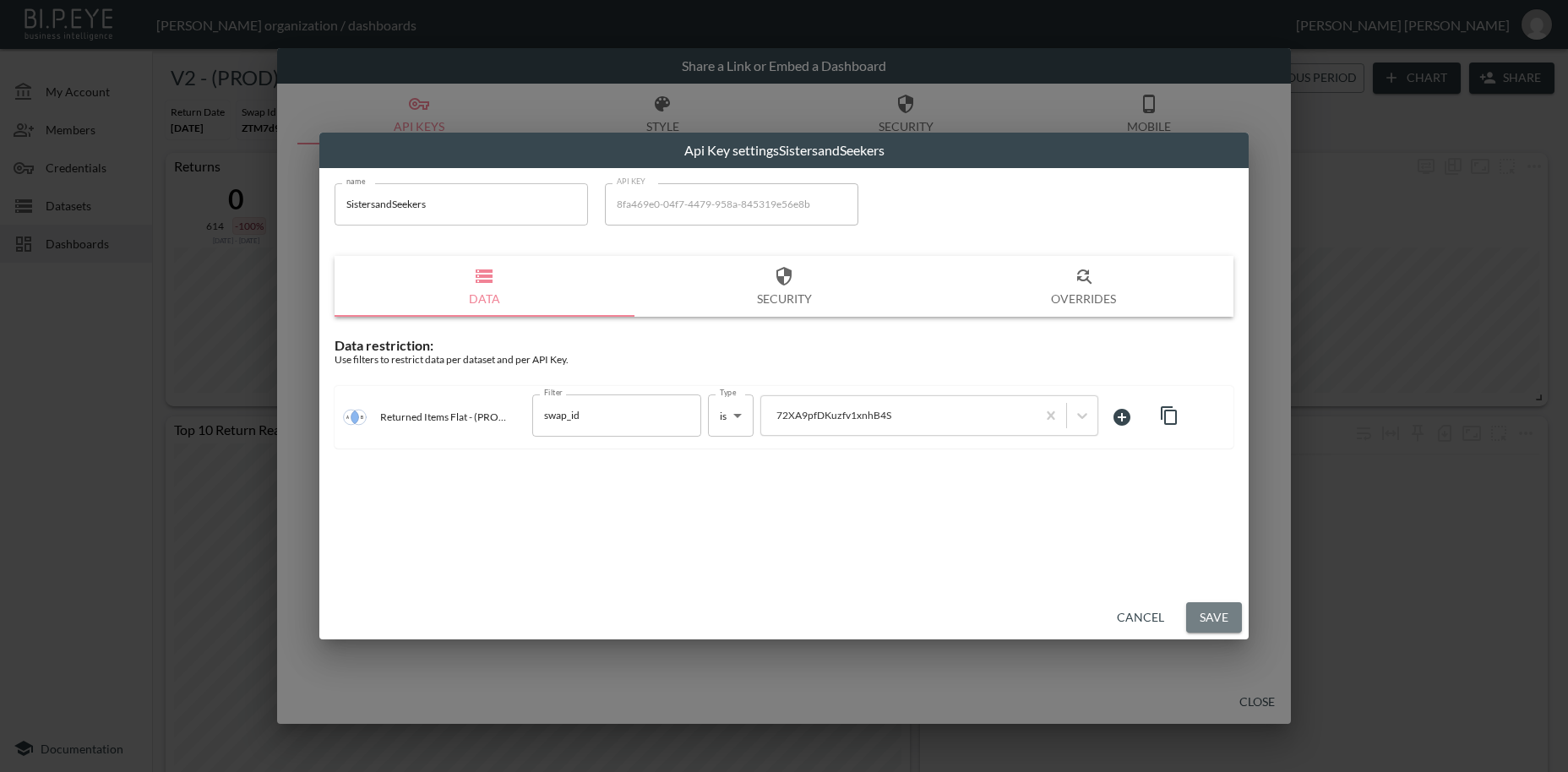
click at [1215, 620] on button "Save" at bounding box center [1215, 618] width 55 height 32
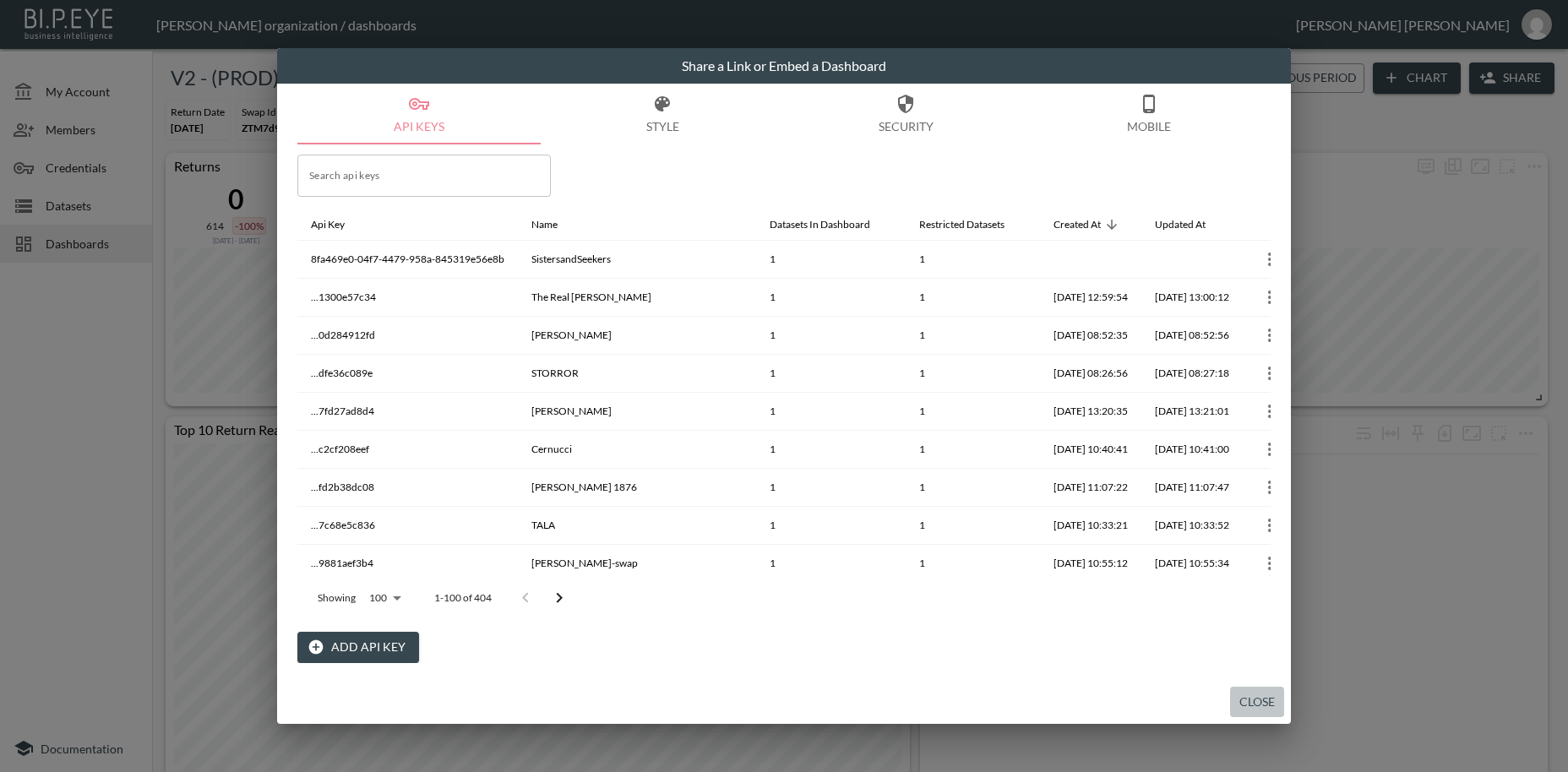
click at [1254, 704] on button "Close" at bounding box center [1257, 703] width 54 height 32
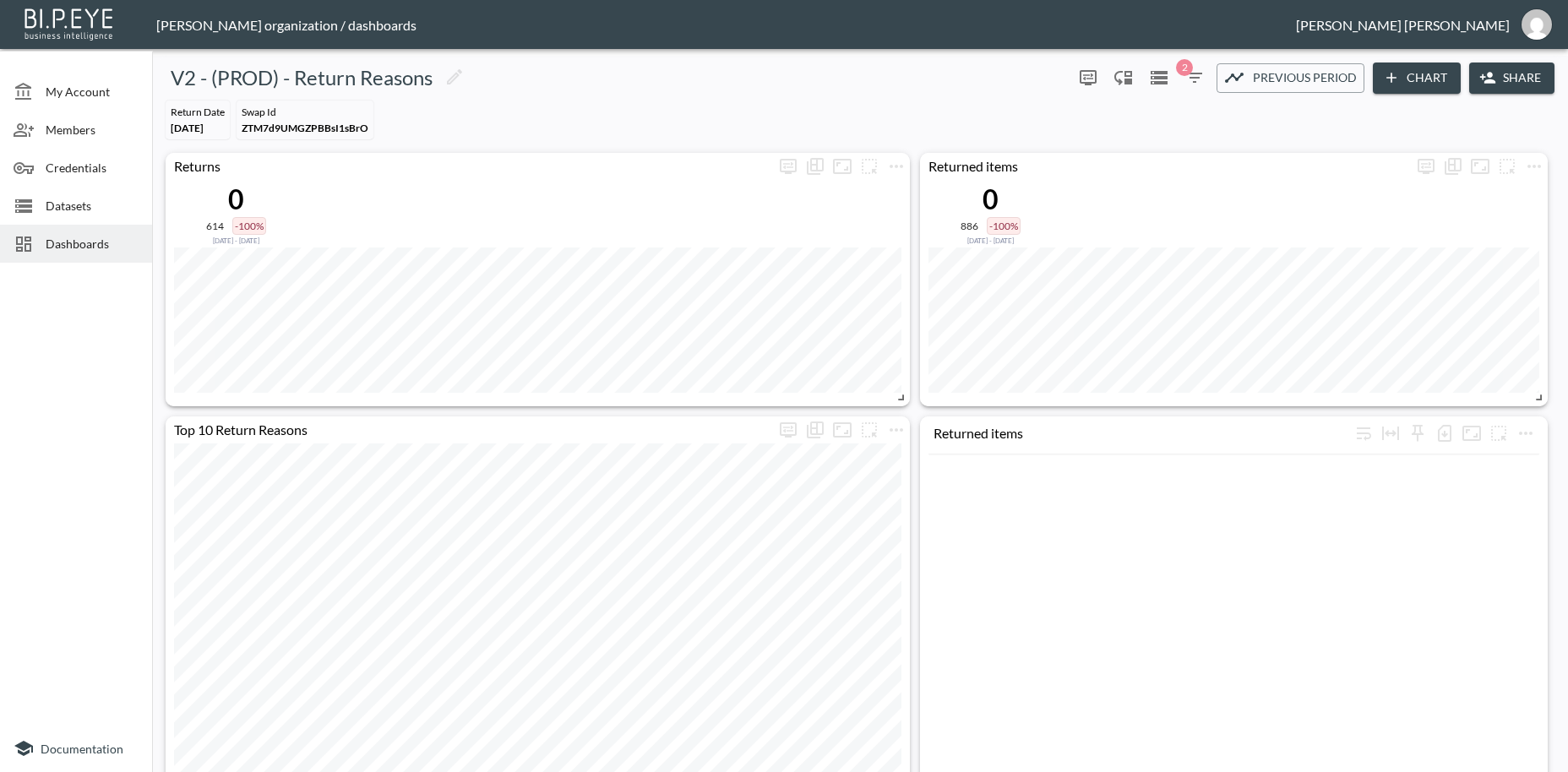
click at [82, 249] on span "Dashboards" at bounding box center [92, 244] width 93 height 18
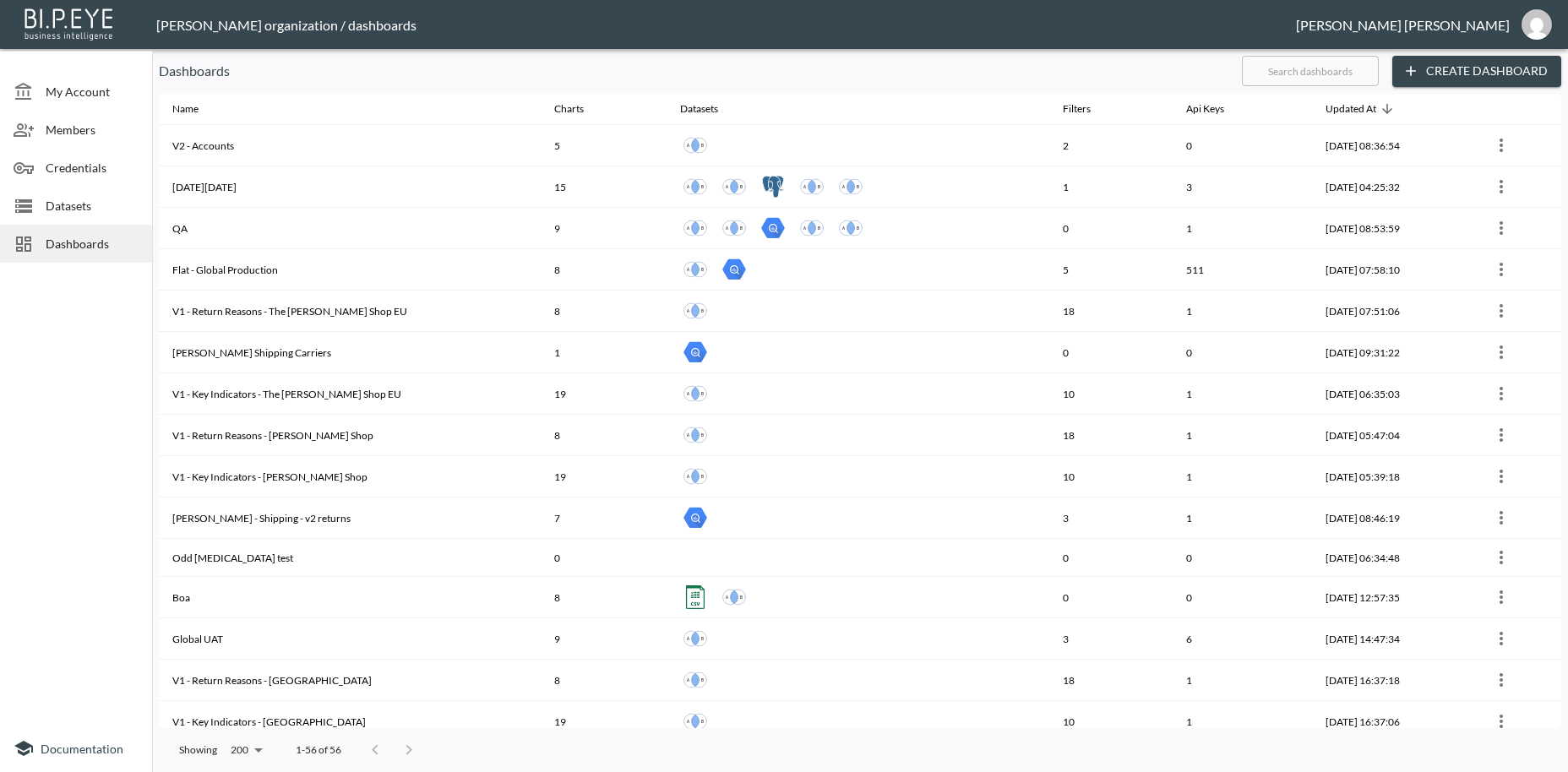
click at [1259, 69] on input "text" at bounding box center [1310, 70] width 137 height 42
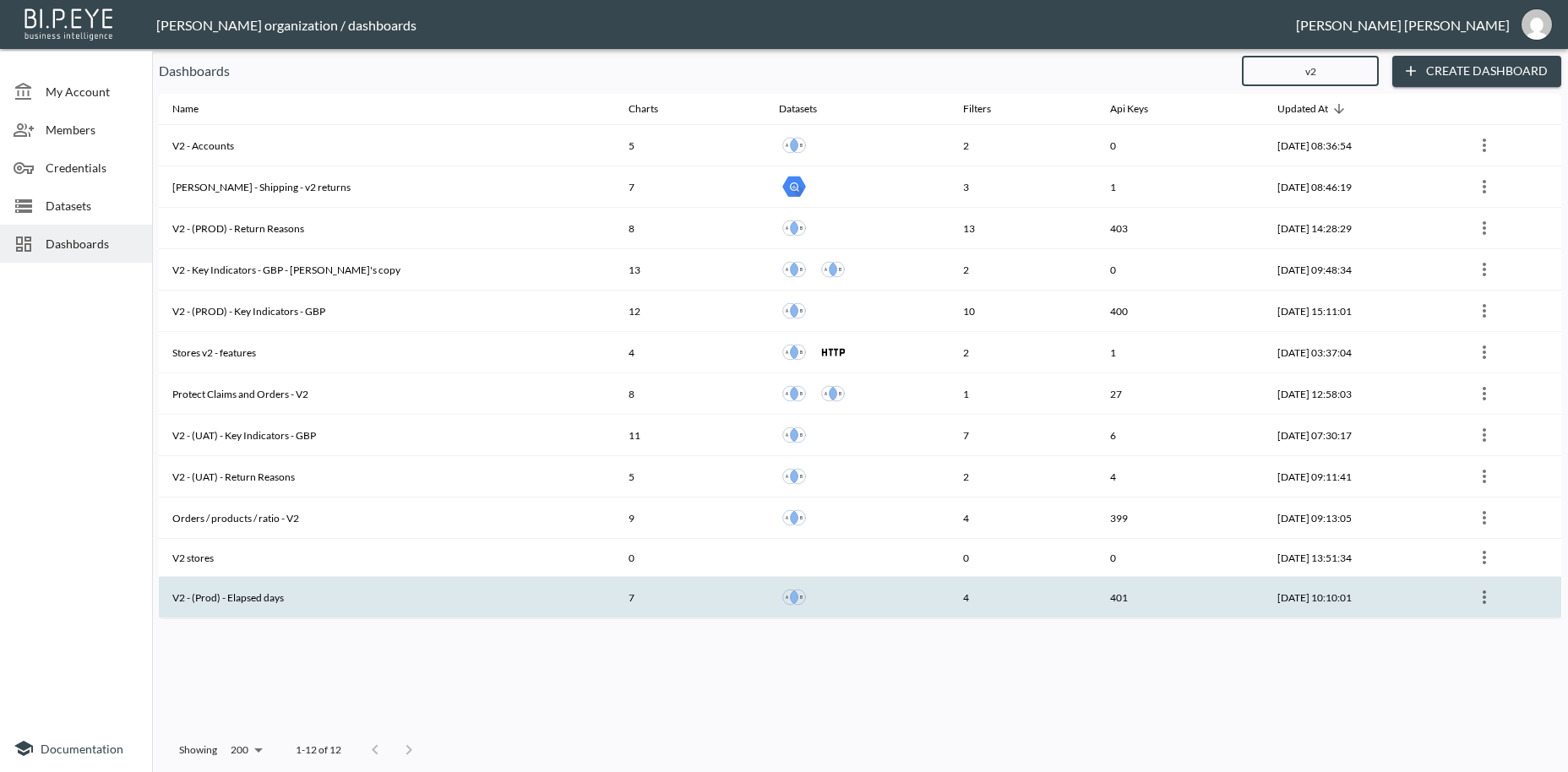
type input "v2"
click at [280, 602] on th "V2 - (Prod) - Elapsed days" at bounding box center [387, 597] width 456 height 41
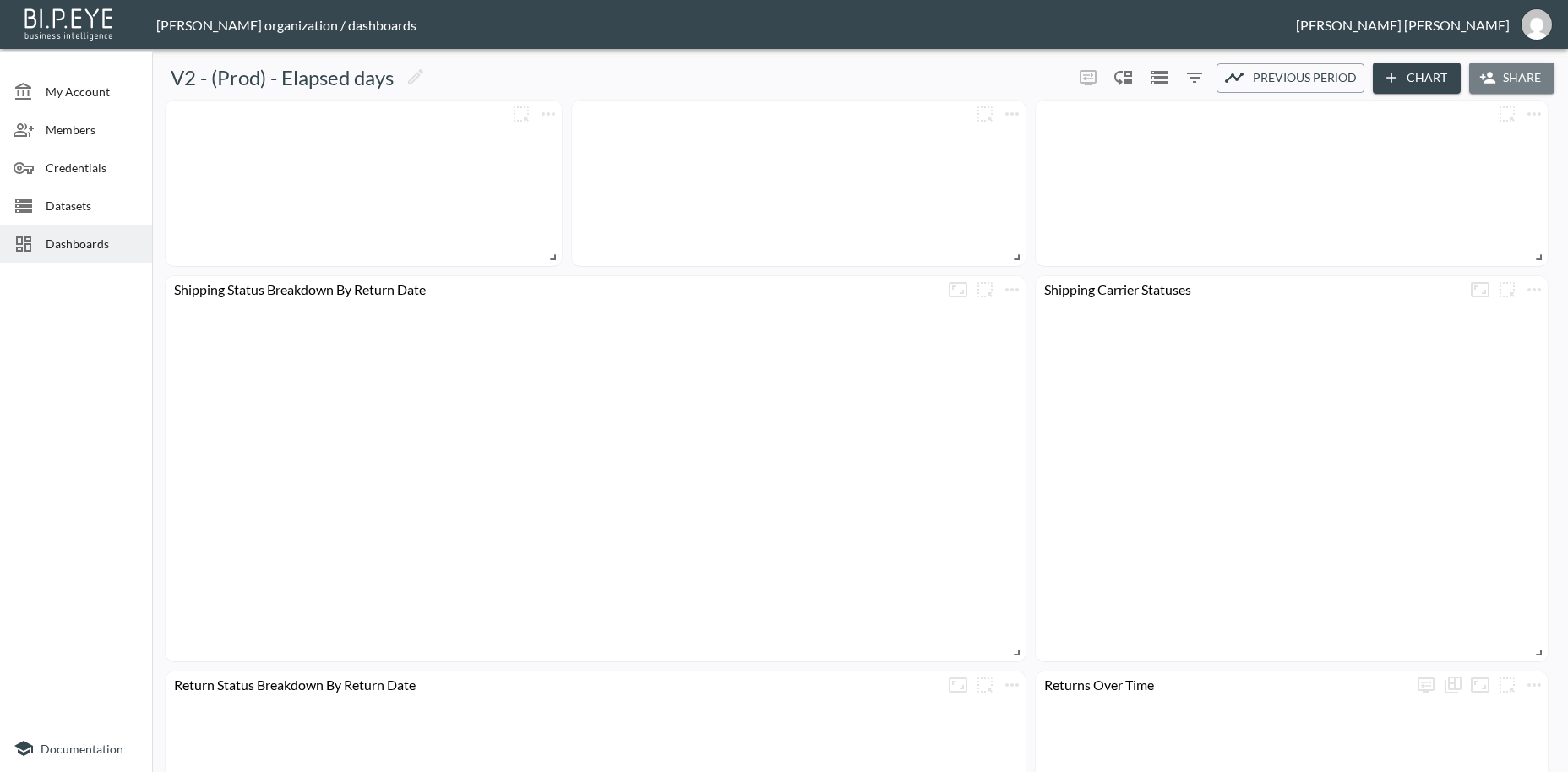
click at [1515, 82] on button "Share" at bounding box center [1512, 78] width 85 height 32
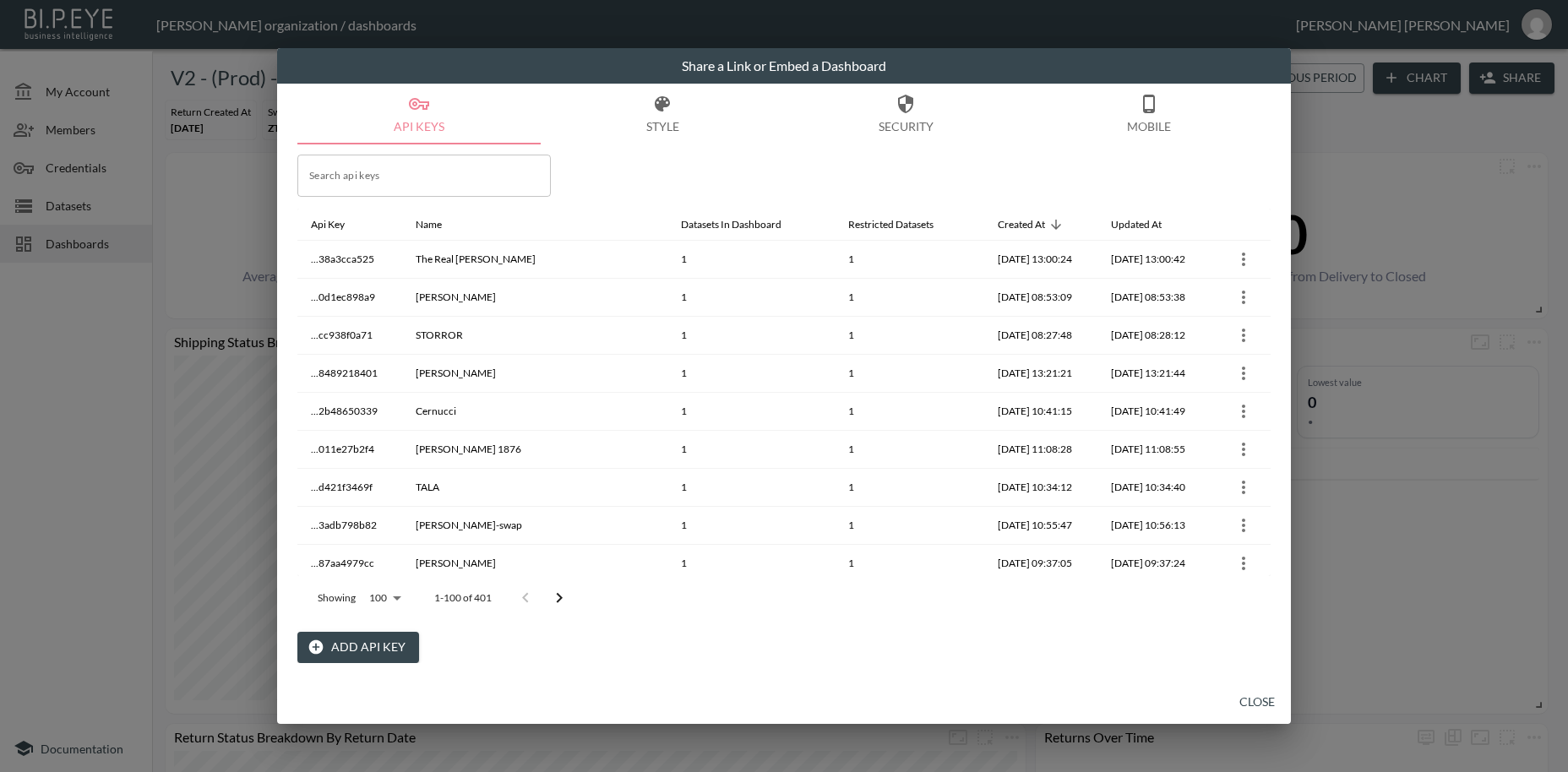
click at [366, 648] on button "Add API Key" at bounding box center [357, 648] width 121 height 32
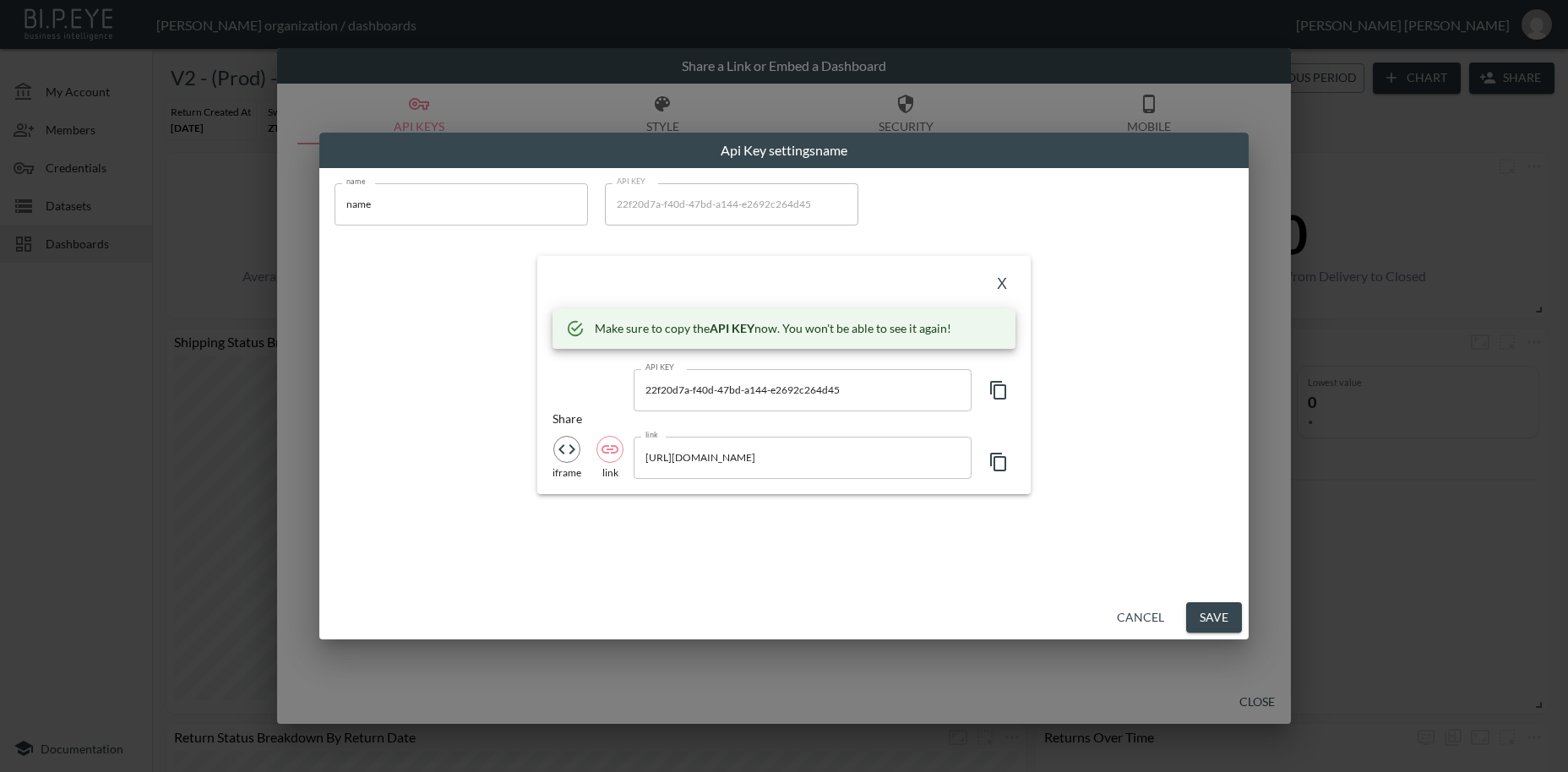
click at [358, 199] on input "name" at bounding box center [461, 204] width 254 height 42
paste input "SistersandSeekers"
type input "SistersandSeekers"
click at [1003, 388] on icon "button" at bounding box center [998, 390] width 21 height 21
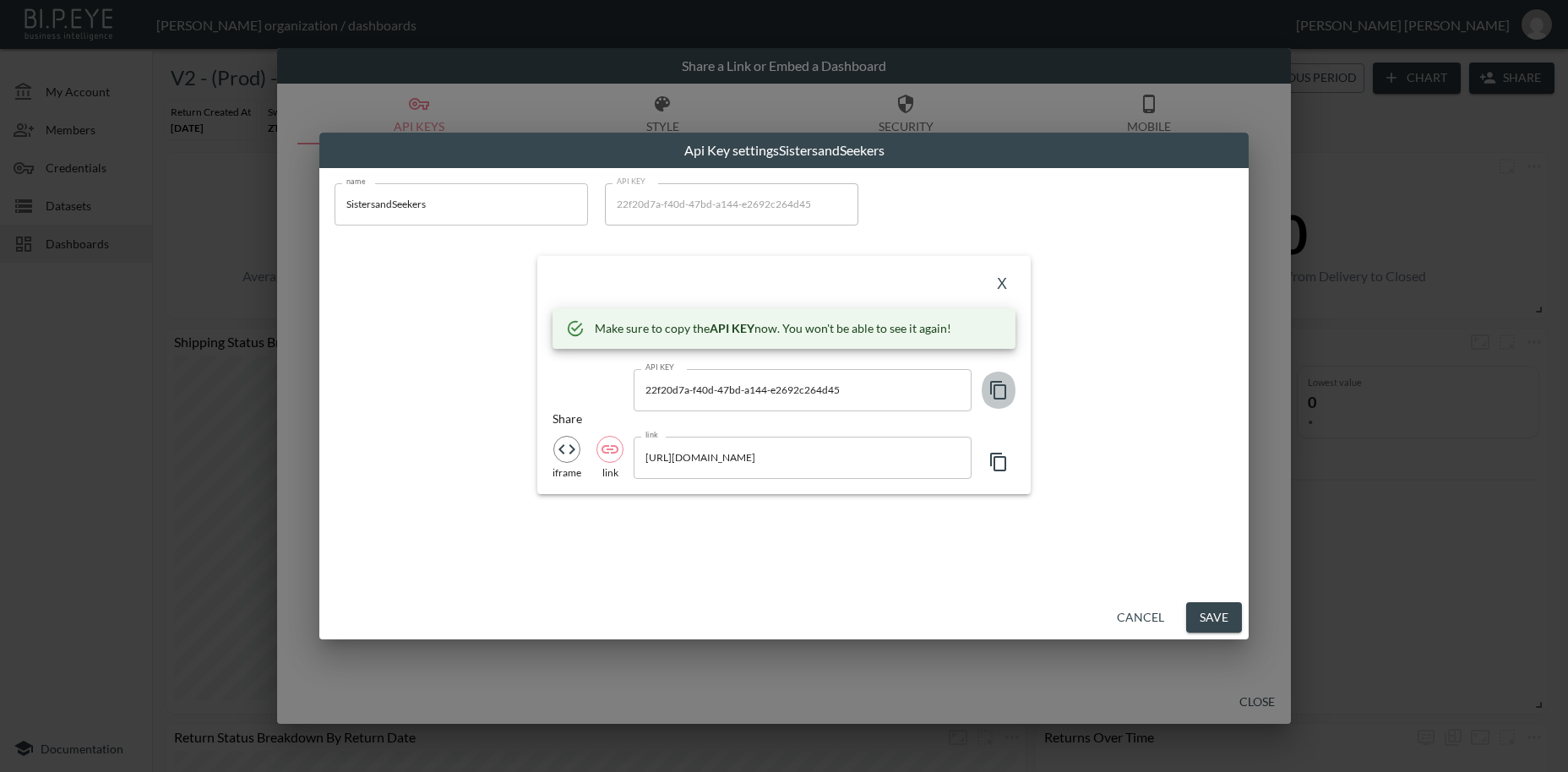
click at [1003, 388] on icon "button" at bounding box center [998, 390] width 21 height 21
click at [999, 290] on button "X" at bounding box center [1001, 284] width 27 height 27
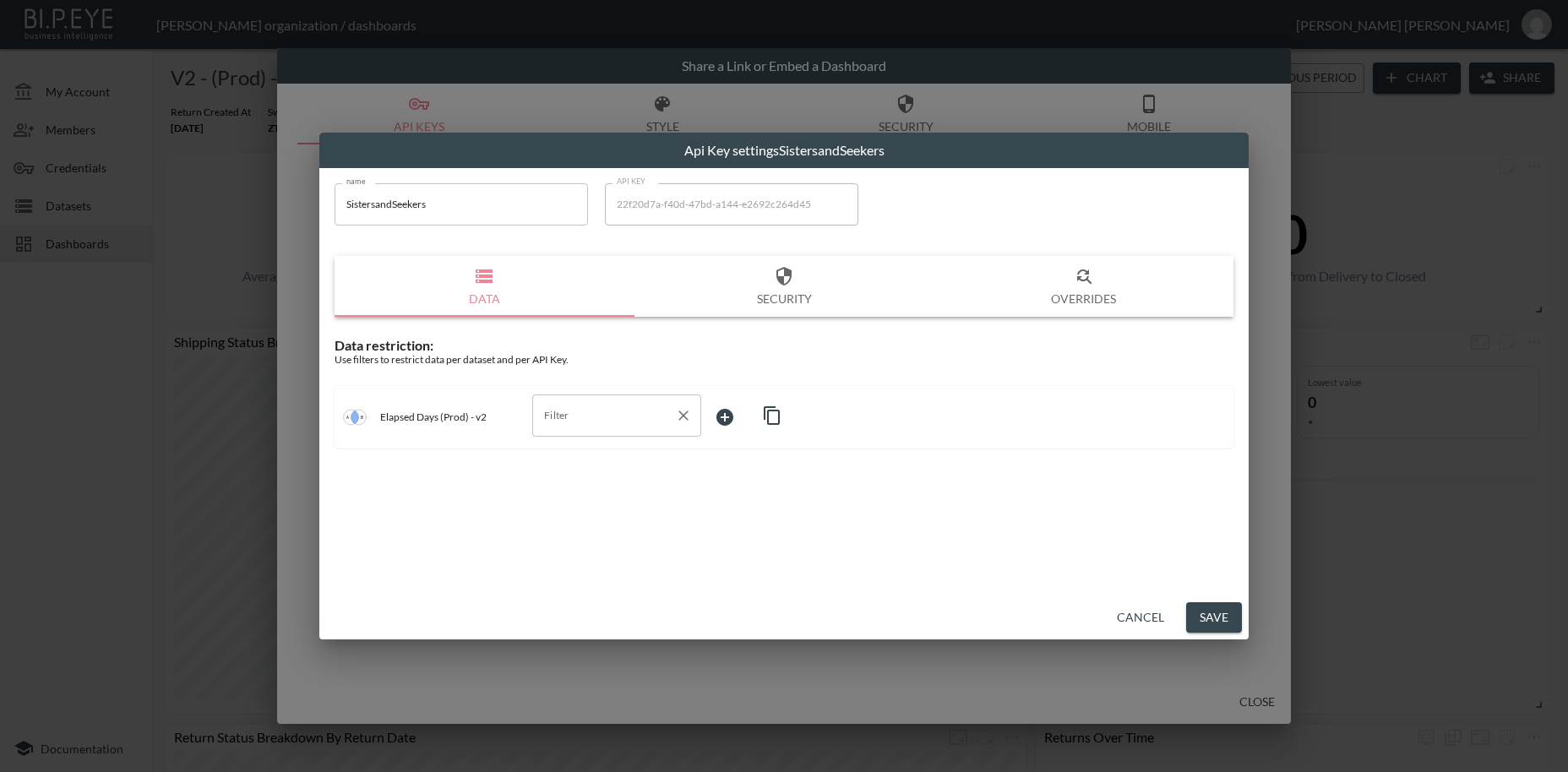
click at [558, 420] on input "Filter" at bounding box center [604, 415] width 128 height 27
click at [565, 459] on span "swap_id" at bounding box center [617, 455] width 142 height 15
type input "swap_id"
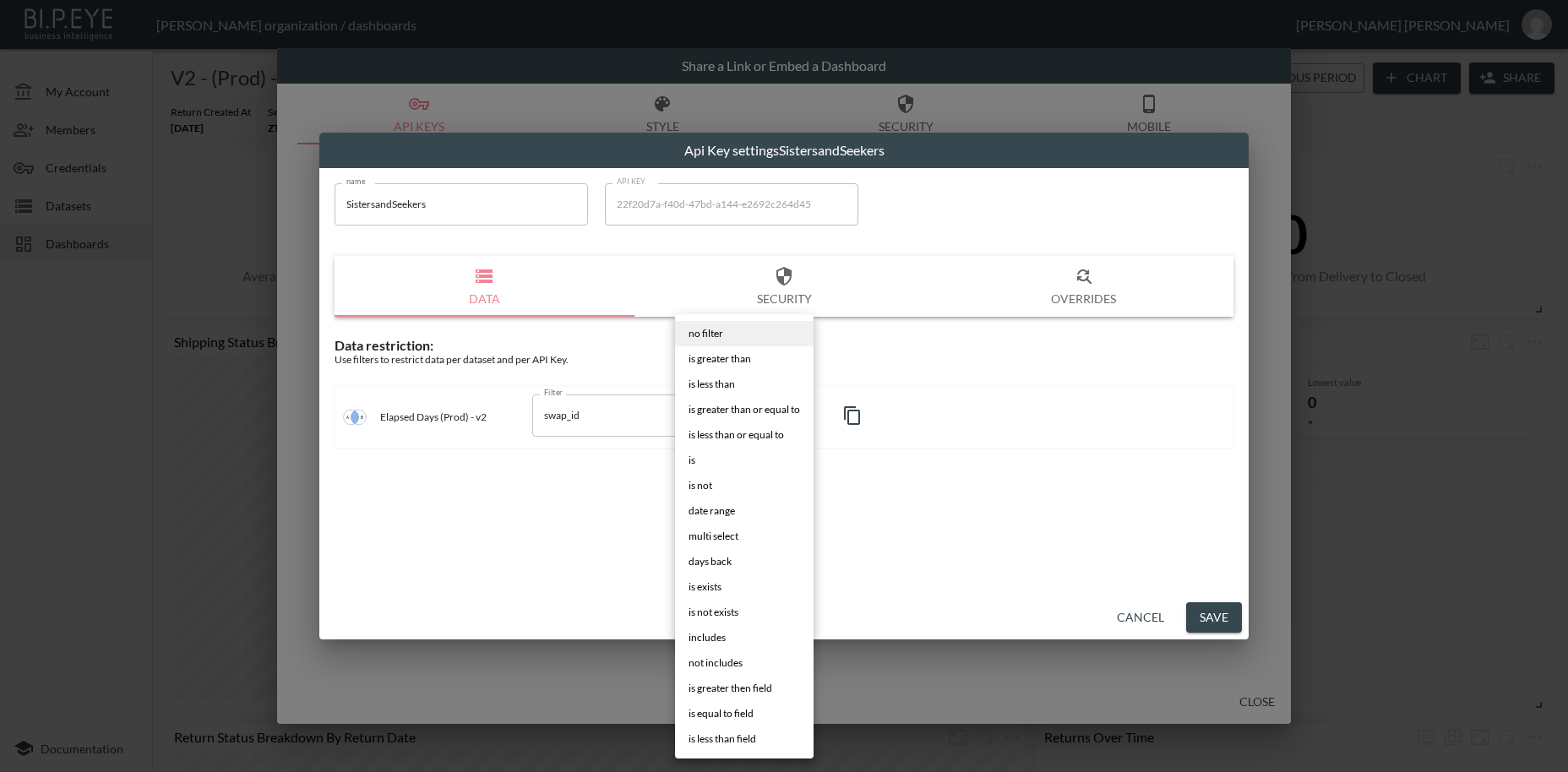
click at [733, 407] on body "BI.P.EYE, Interactive Analytics Dashboards - app [PERSON_NAME] organization / d…" at bounding box center [784, 386] width 1568 height 772
click at [690, 459] on span "is" at bounding box center [691, 460] width 7 height 15
type input "is"
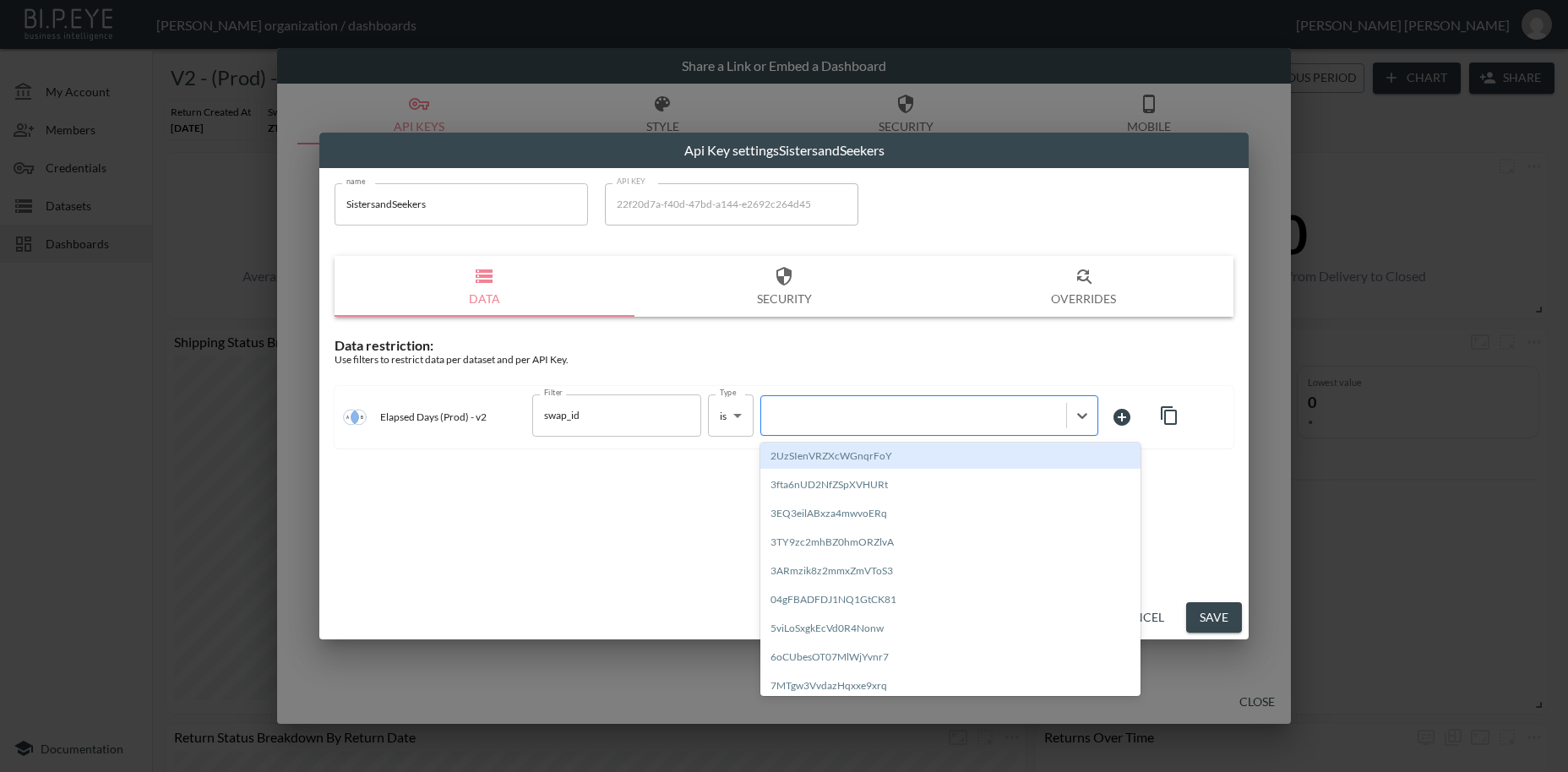
click at [806, 412] on div at bounding box center [914, 415] width 288 height 16
paste input "72XA9pfDKuzfv1xnhB4S"
type input "72XA9pfDKuzfv1xnhB4S"
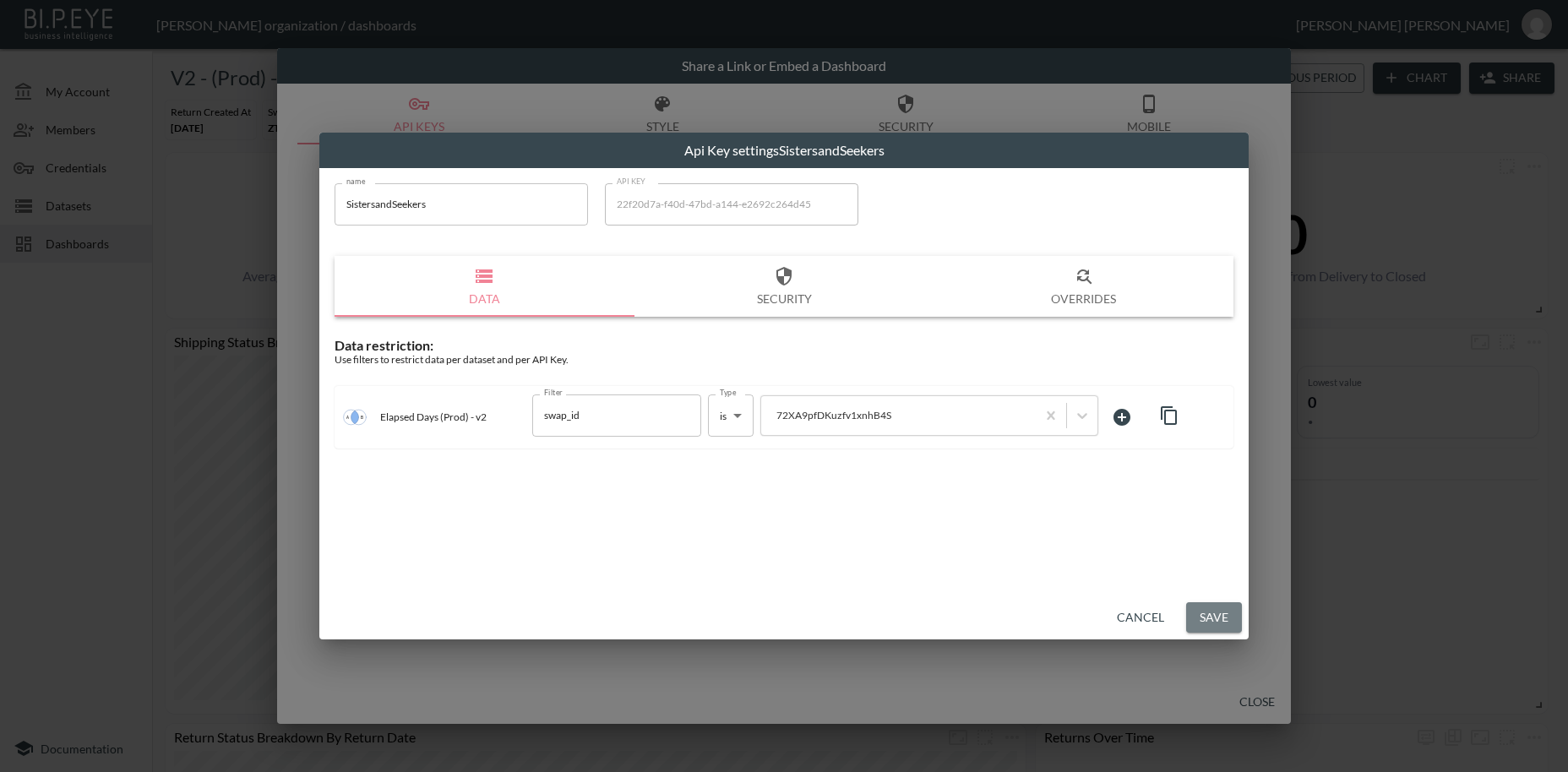
click at [1215, 620] on button "Save" at bounding box center [1215, 618] width 55 height 32
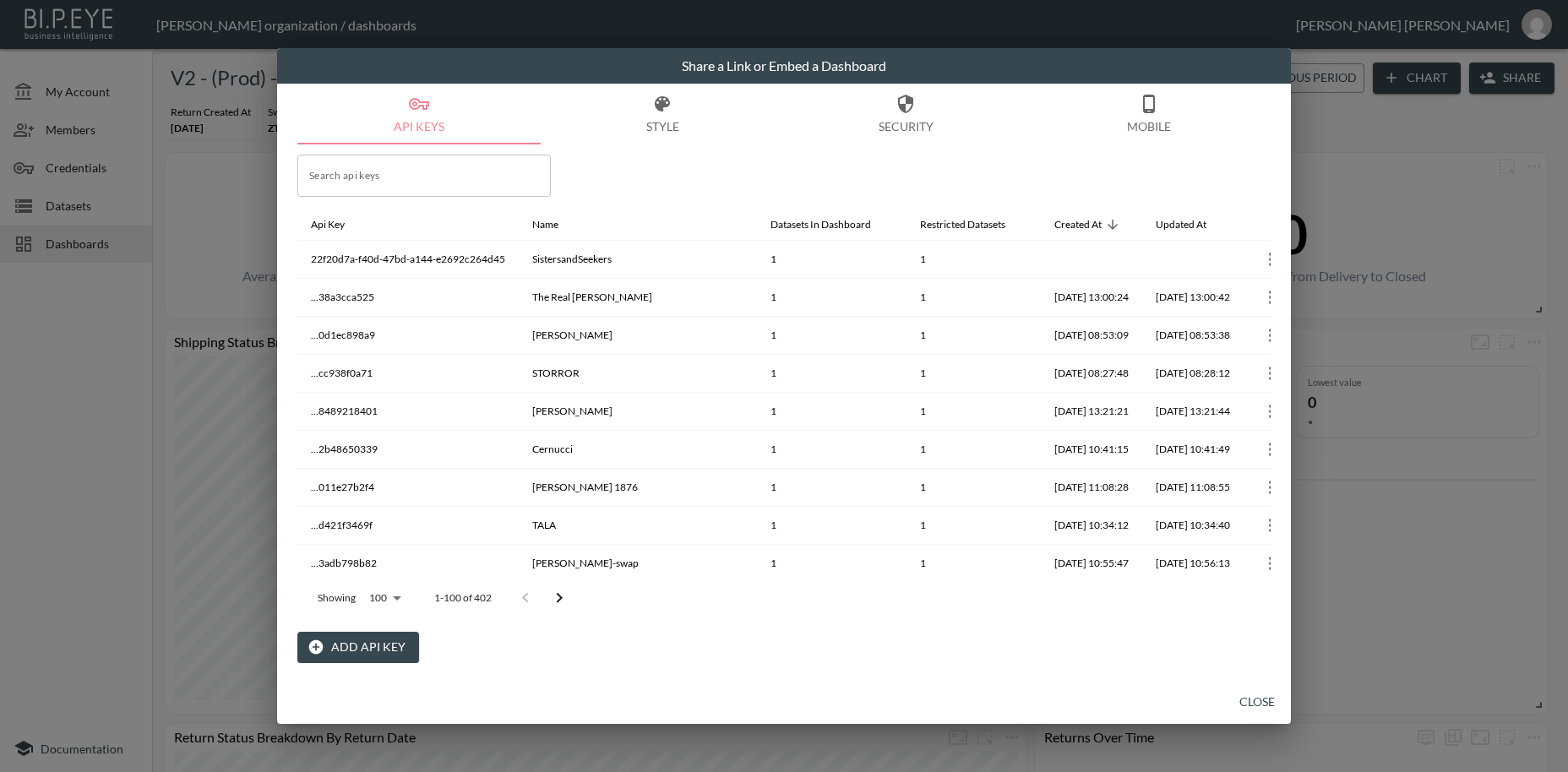
click at [1259, 702] on button "Close" at bounding box center [1257, 703] width 54 height 32
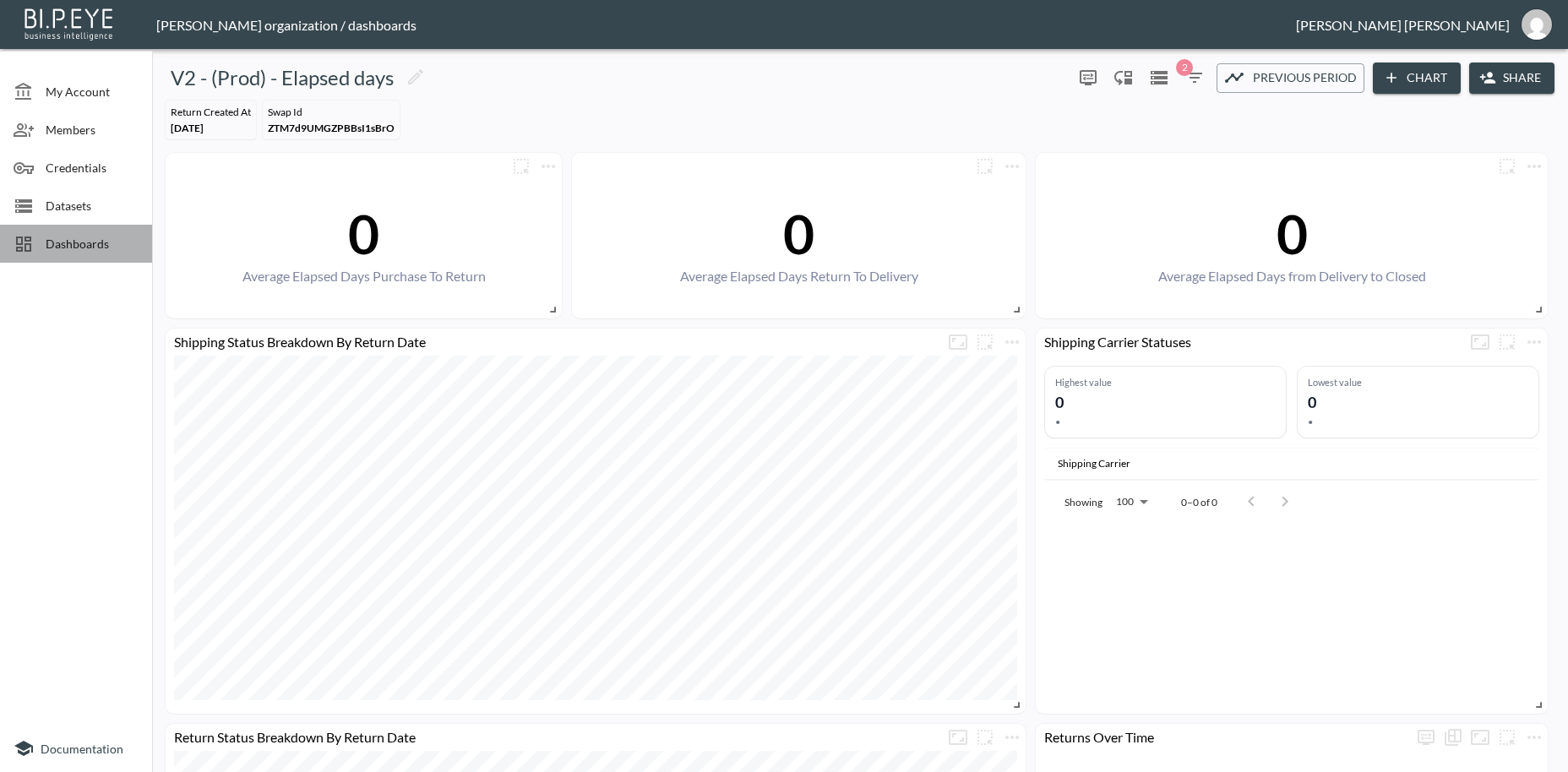
click at [59, 242] on span "Dashboards" at bounding box center [92, 244] width 93 height 18
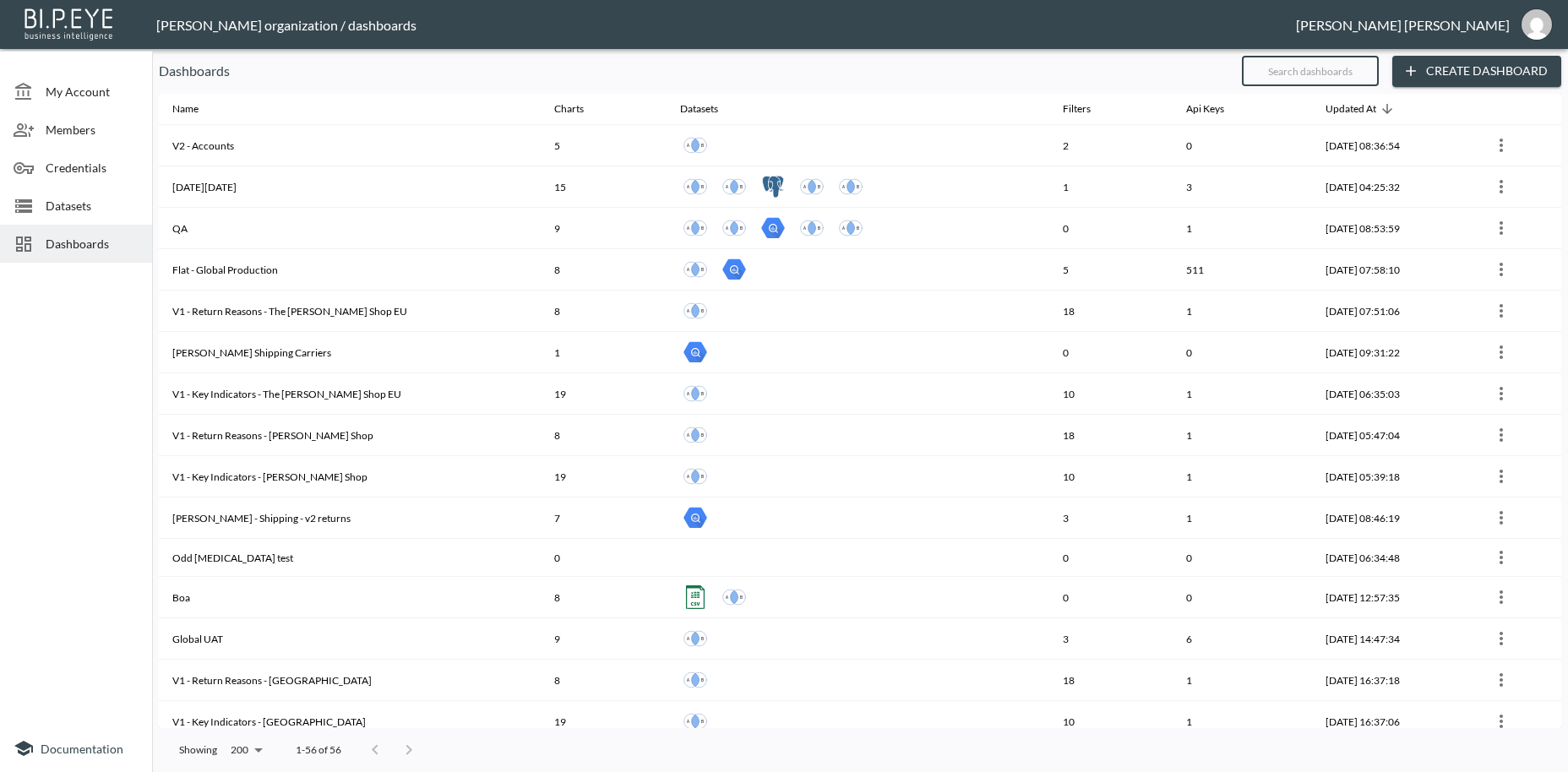
click at [1286, 75] on input "text" at bounding box center [1310, 70] width 137 height 42
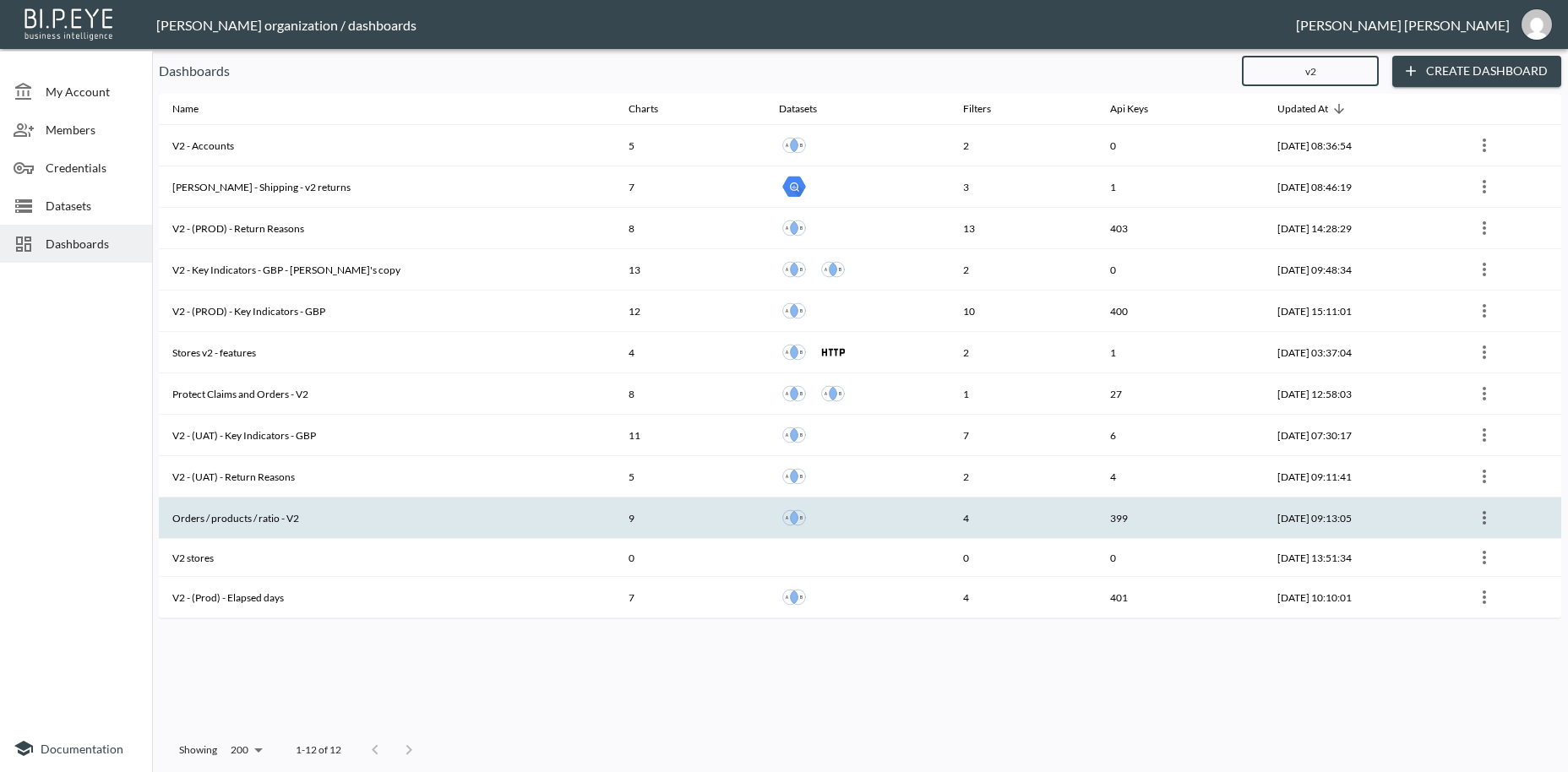
type input "v2"
click at [256, 518] on th "Orders / products / ratio - V2" at bounding box center [387, 518] width 456 height 41
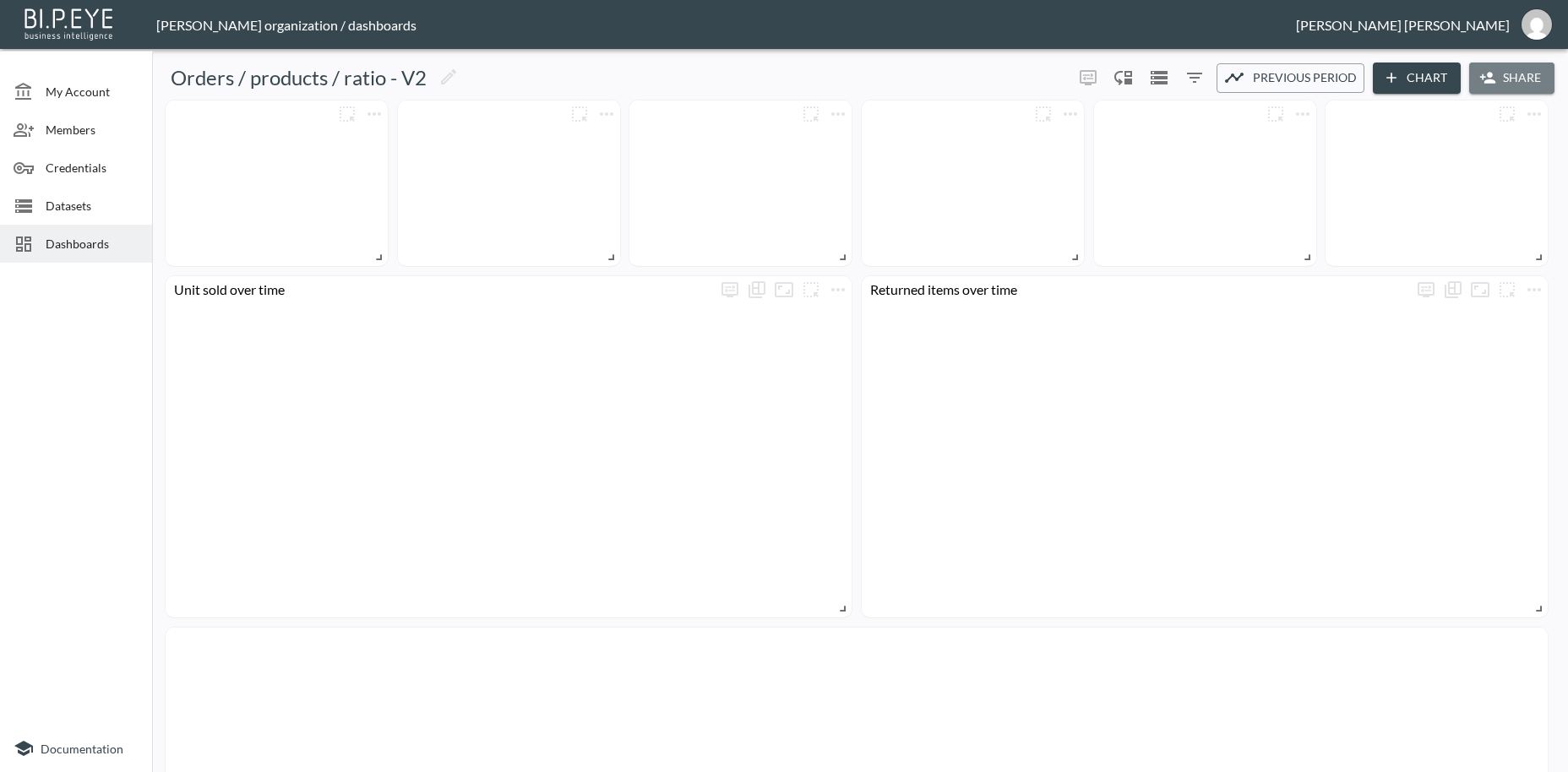
click at [1531, 84] on button "Share" at bounding box center [1512, 78] width 85 height 32
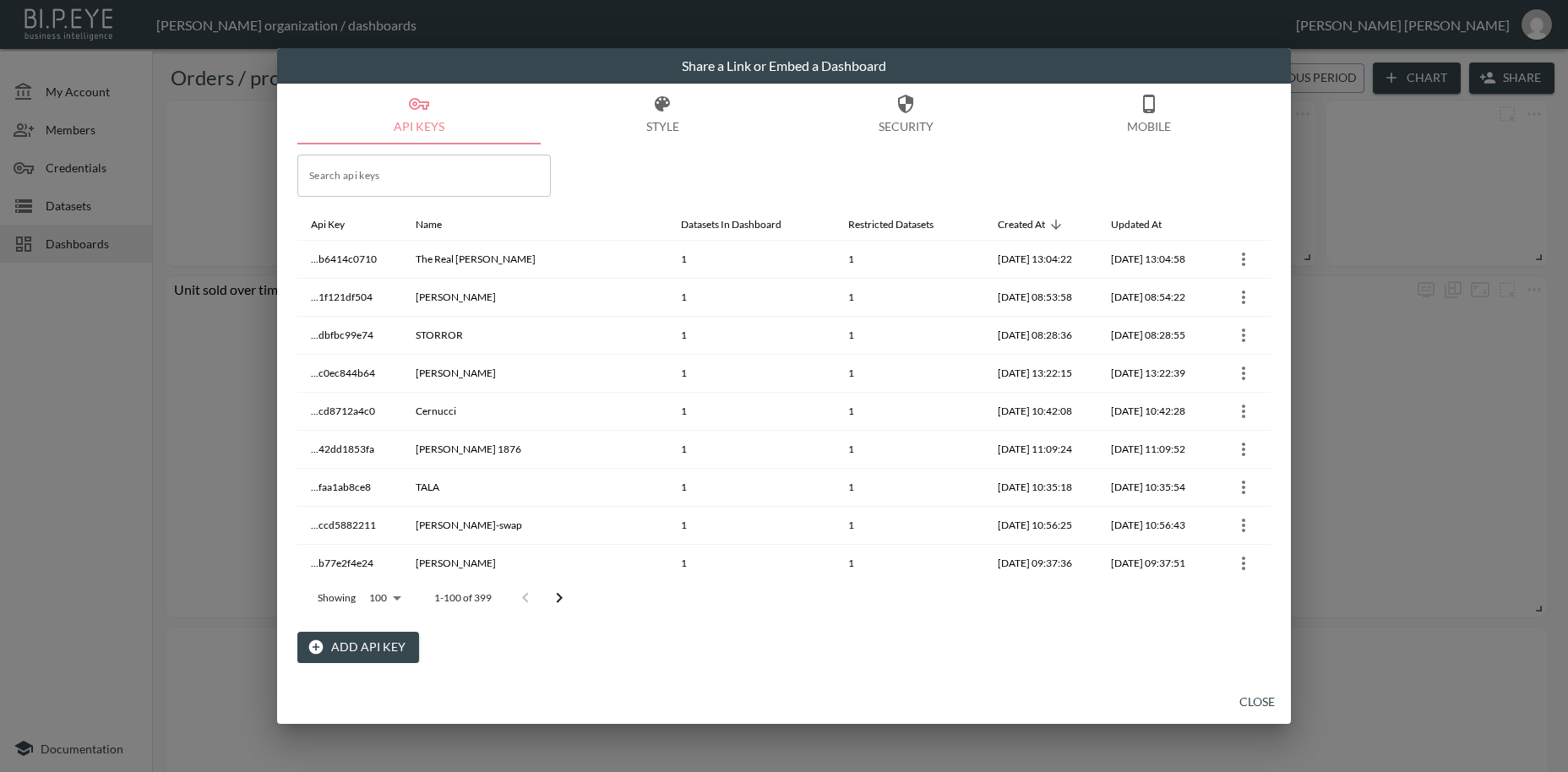
click at [386, 651] on button "Add API Key" at bounding box center [357, 648] width 121 height 32
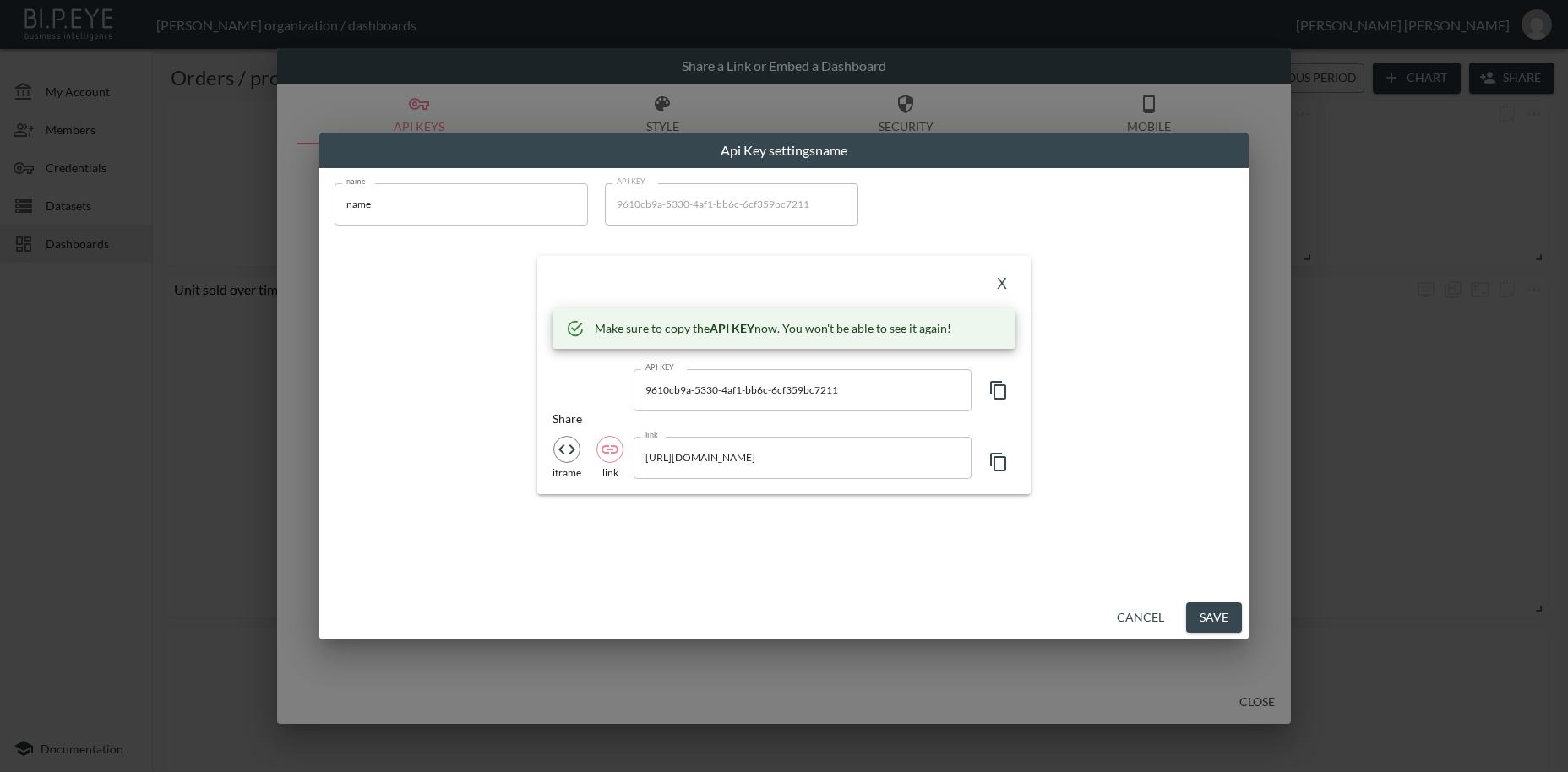
click at [366, 205] on input "name" at bounding box center [461, 204] width 254 height 42
paste input "SistersandSeekers"
type input "SistersandSeekers"
click at [1001, 390] on icon "button" at bounding box center [998, 390] width 21 height 21
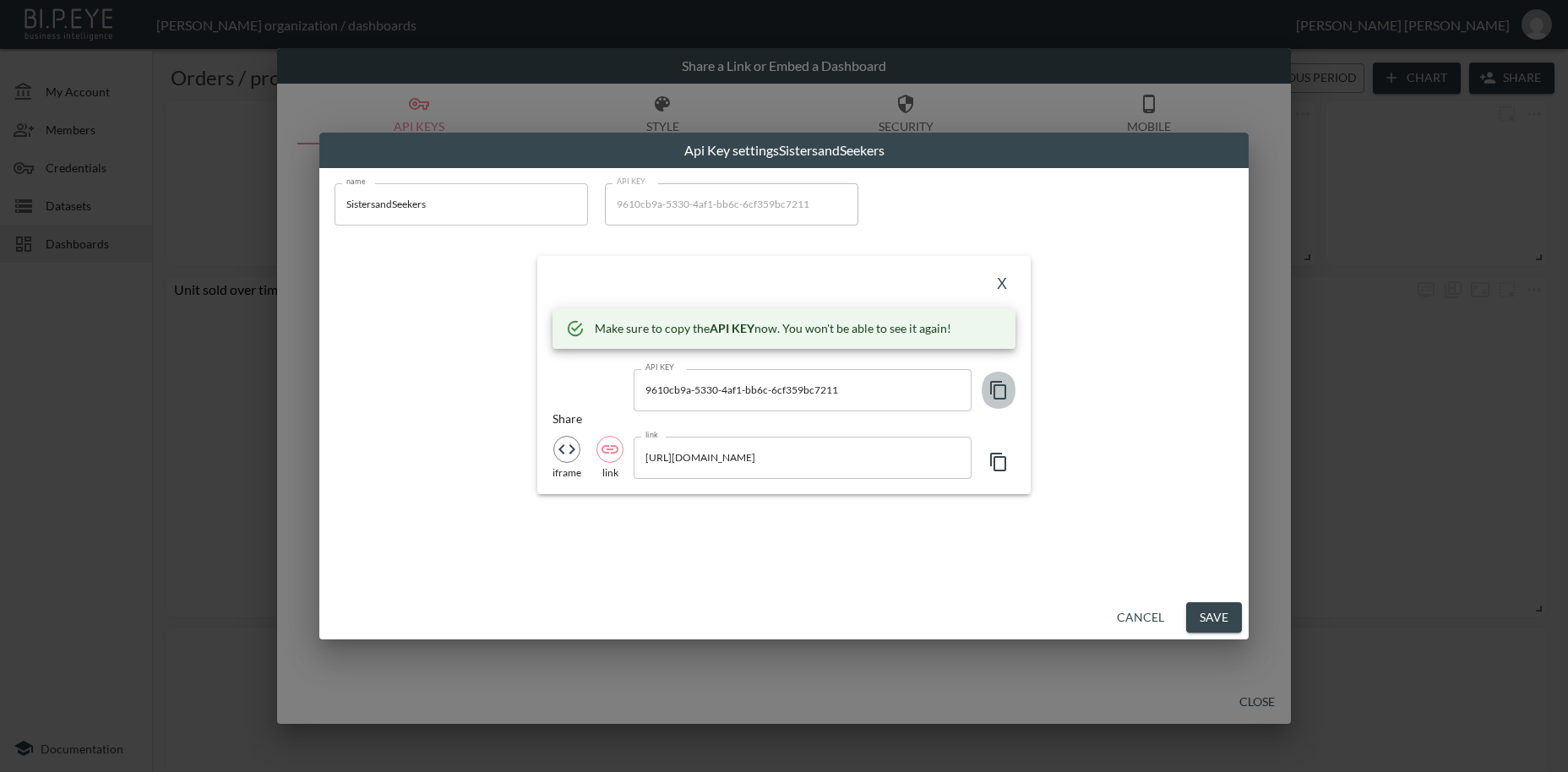
click at [1001, 390] on icon "button" at bounding box center [998, 390] width 21 height 21
click at [1005, 288] on button "X" at bounding box center [1001, 284] width 27 height 27
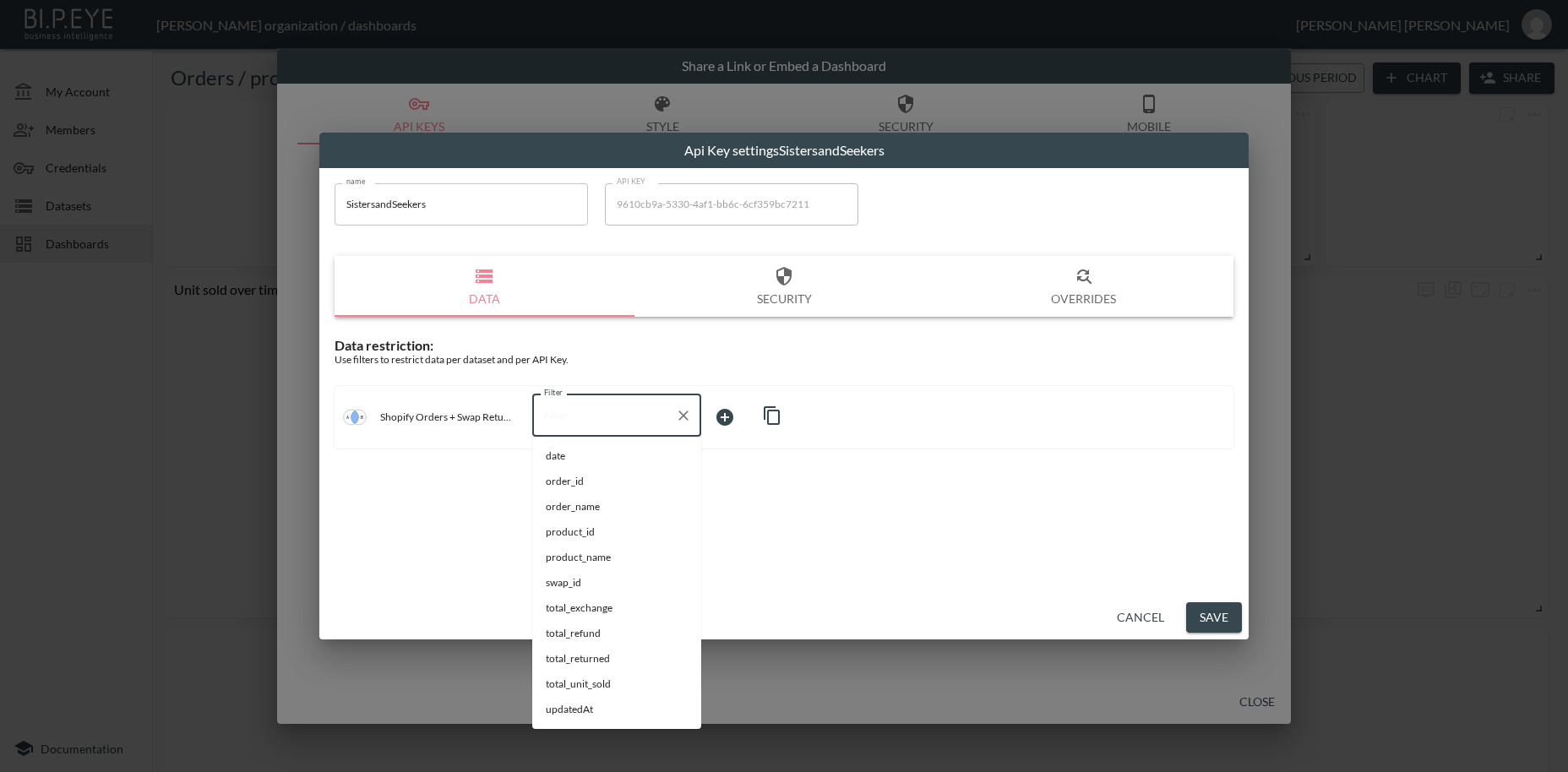
click at [581, 410] on input "Filter" at bounding box center [604, 415] width 128 height 27
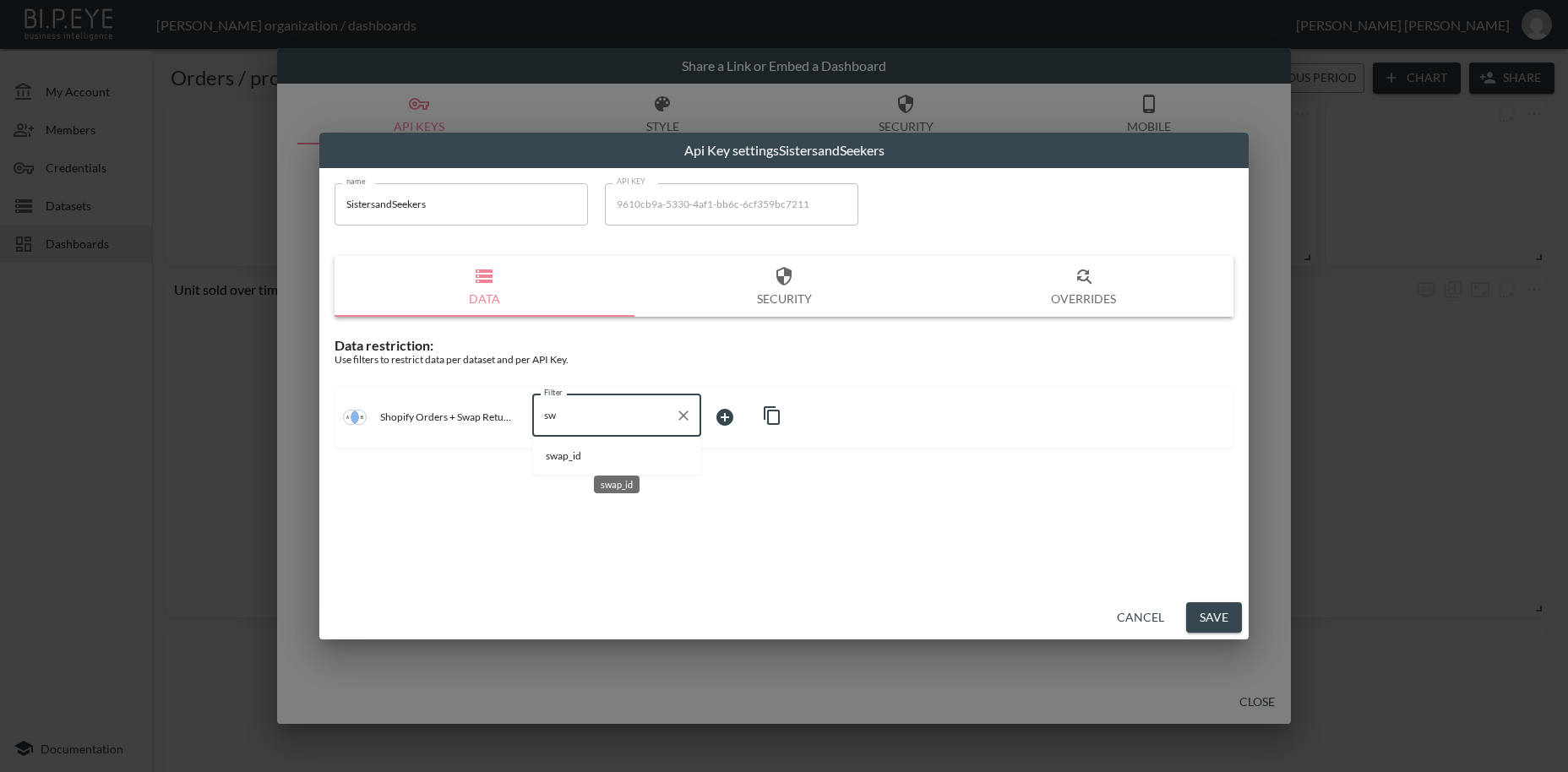
click at [591, 452] on span "swap_id" at bounding box center [617, 455] width 142 height 15
type input "swap_id"
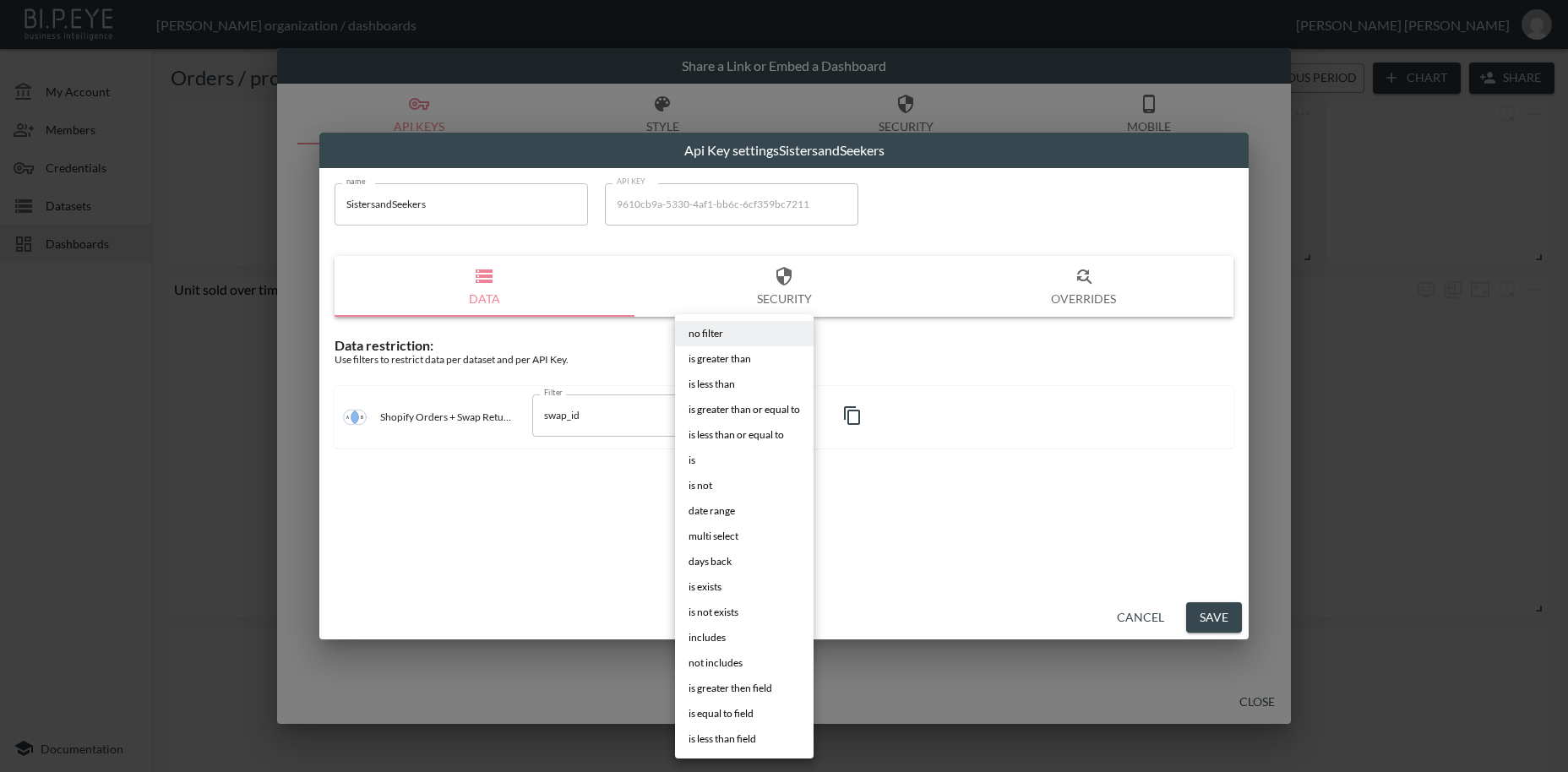
click at [725, 410] on body "BI.P.EYE, Interactive Analytics Dashboards - app [PERSON_NAME] organization / d…" at bounding box center [784, 386] width 1568 height 772
click at [687, 462] on li "is" at bounding box center [745, 461] width 138 height 26
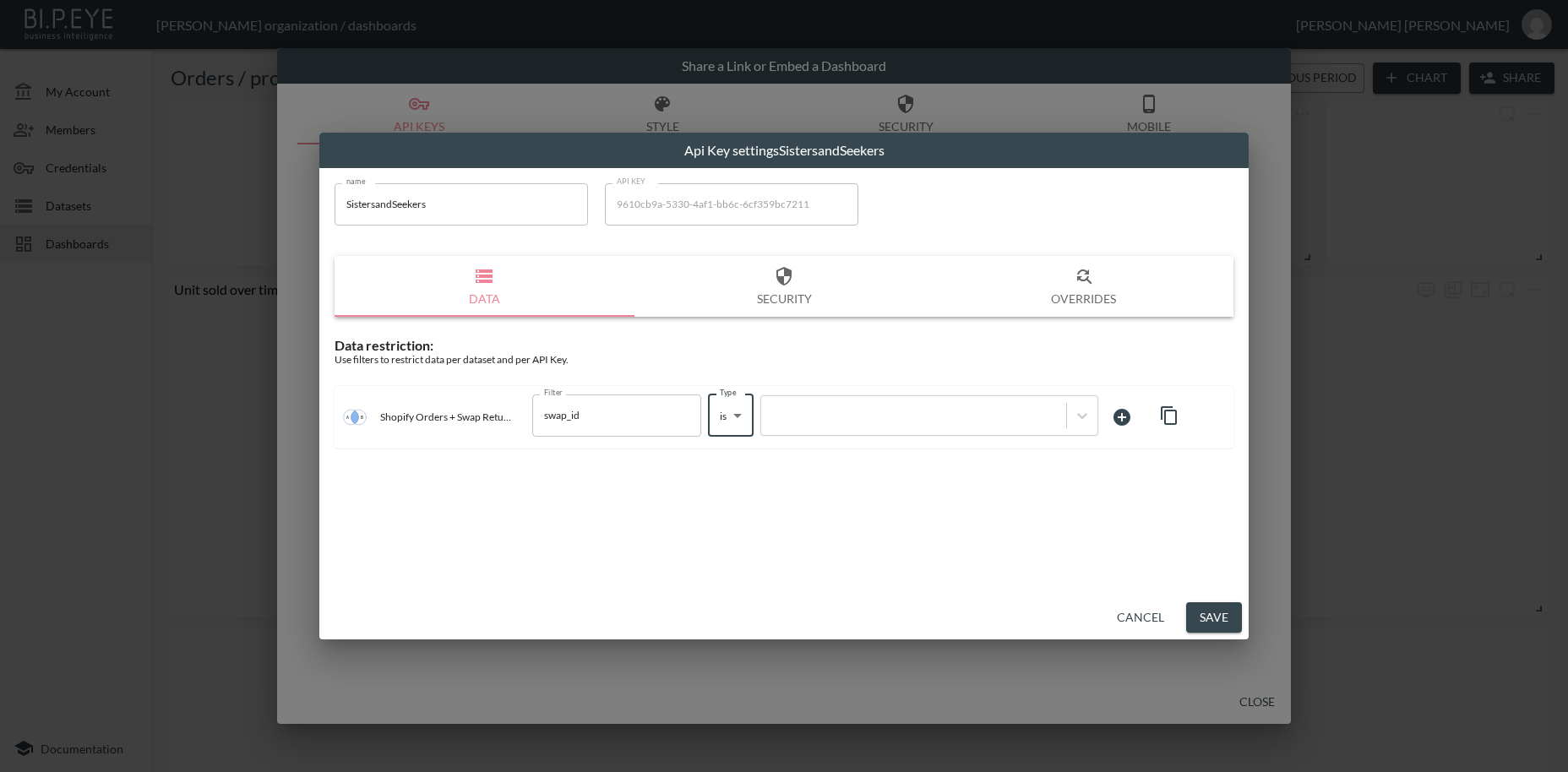
type input "is"
click at [816, 419] on div at bounding box center [914, 415] width 288 height 16
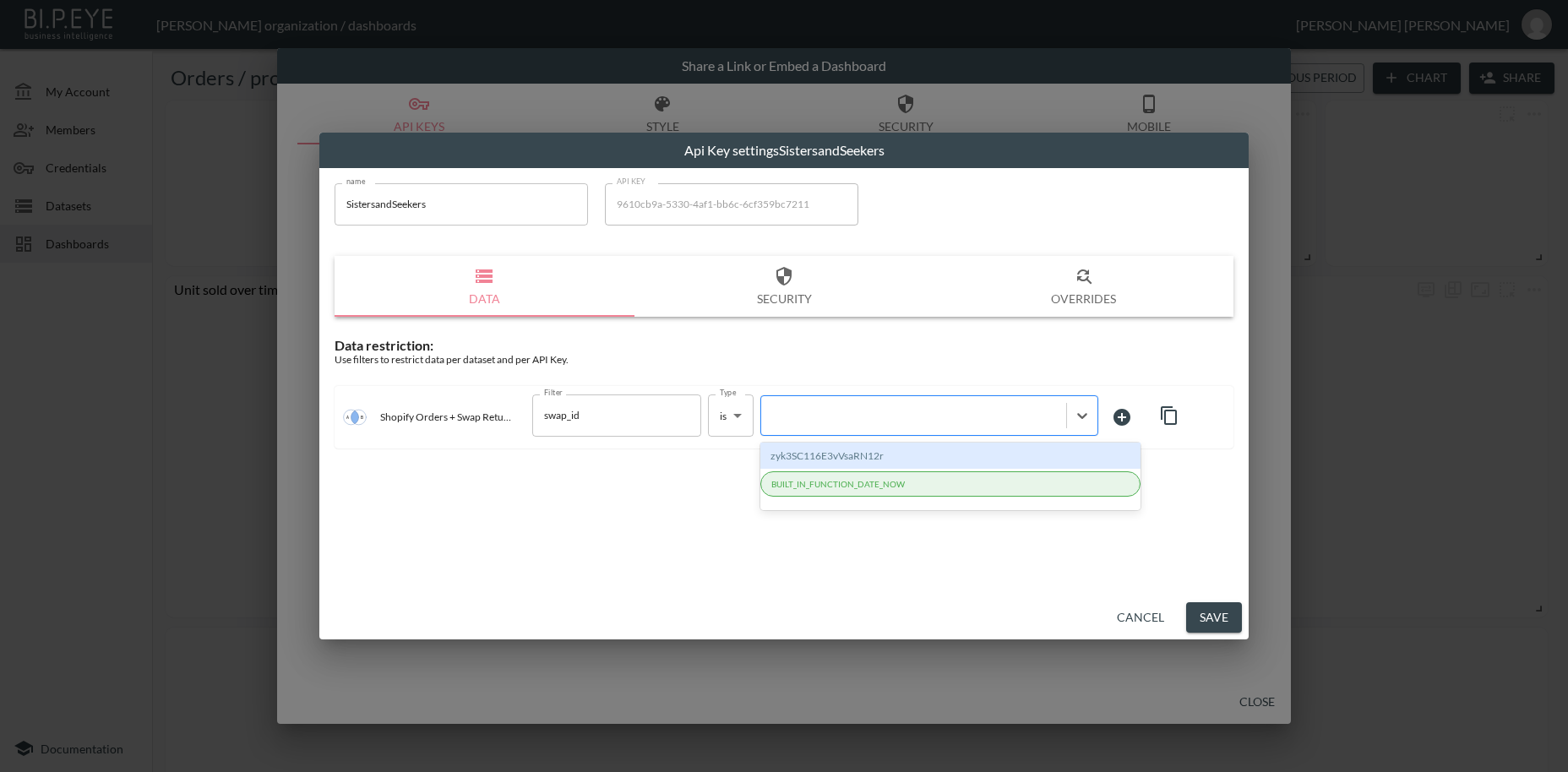
paste input "72XA9pfDKuzfv1xnhB4S"
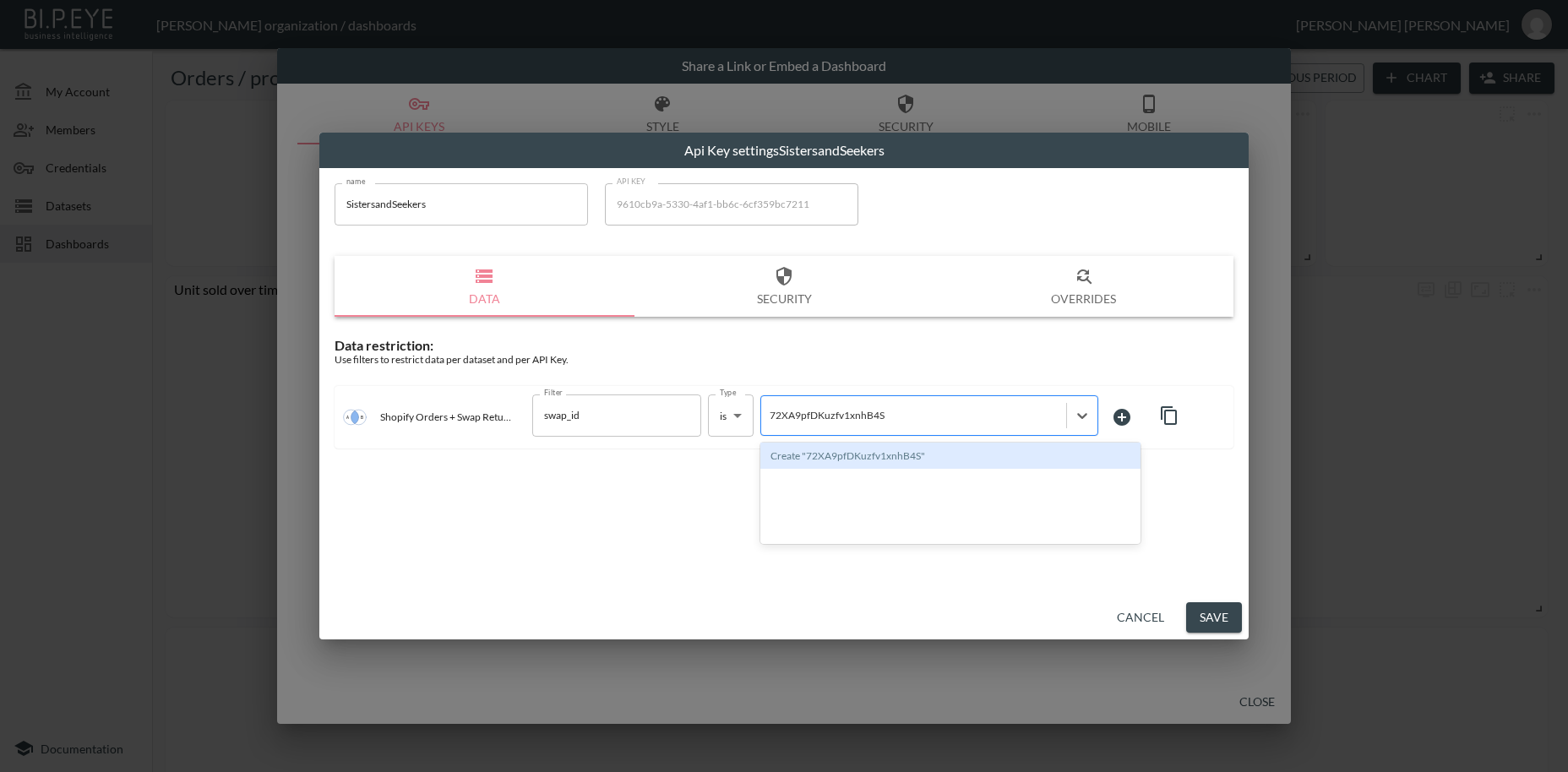
type input "72XA9pfDKuzfv1xnhB4S"
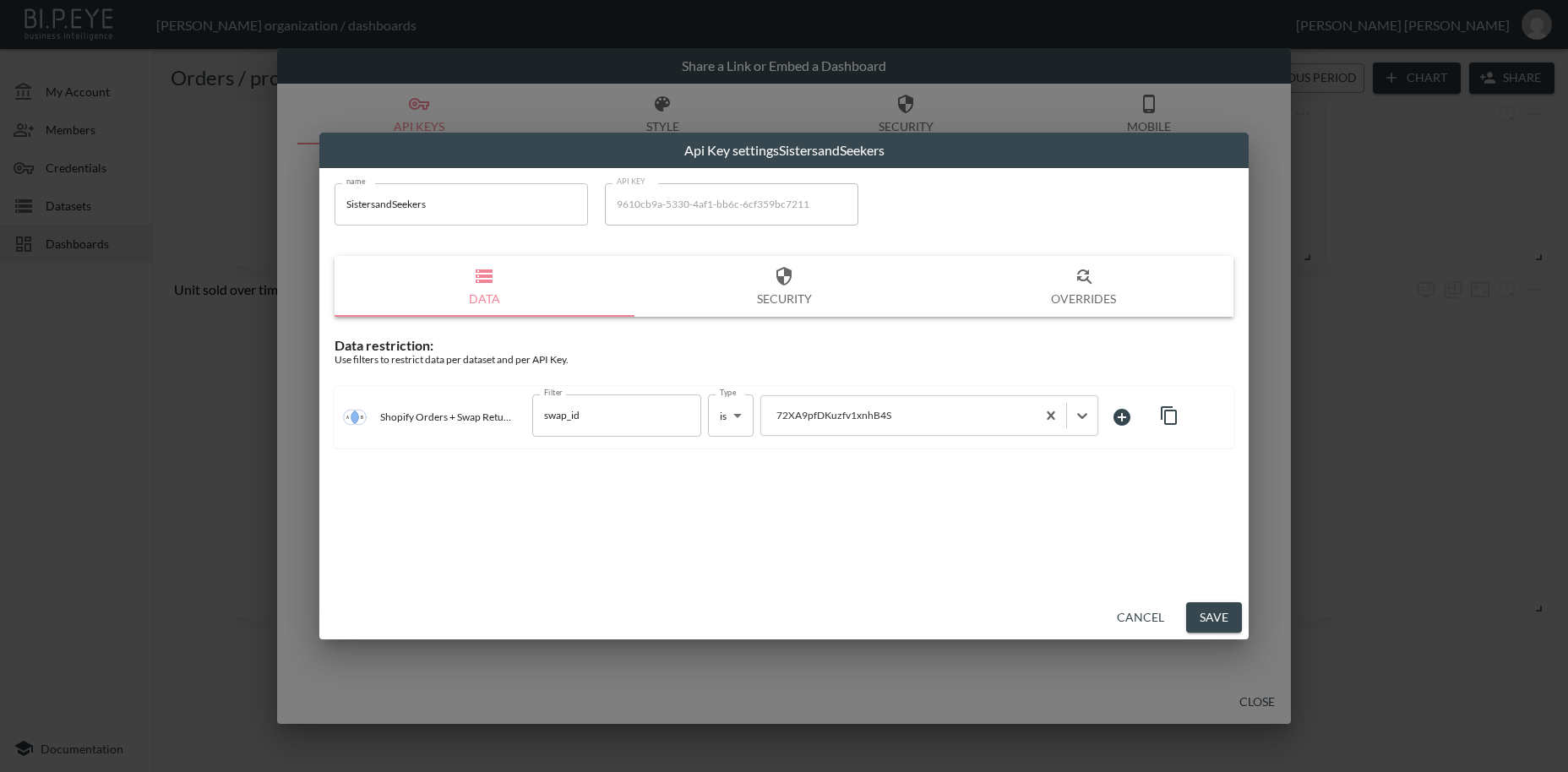
click at [1228, 610] on button "Save" at bounding box center [1215, 618] width 55 height 32
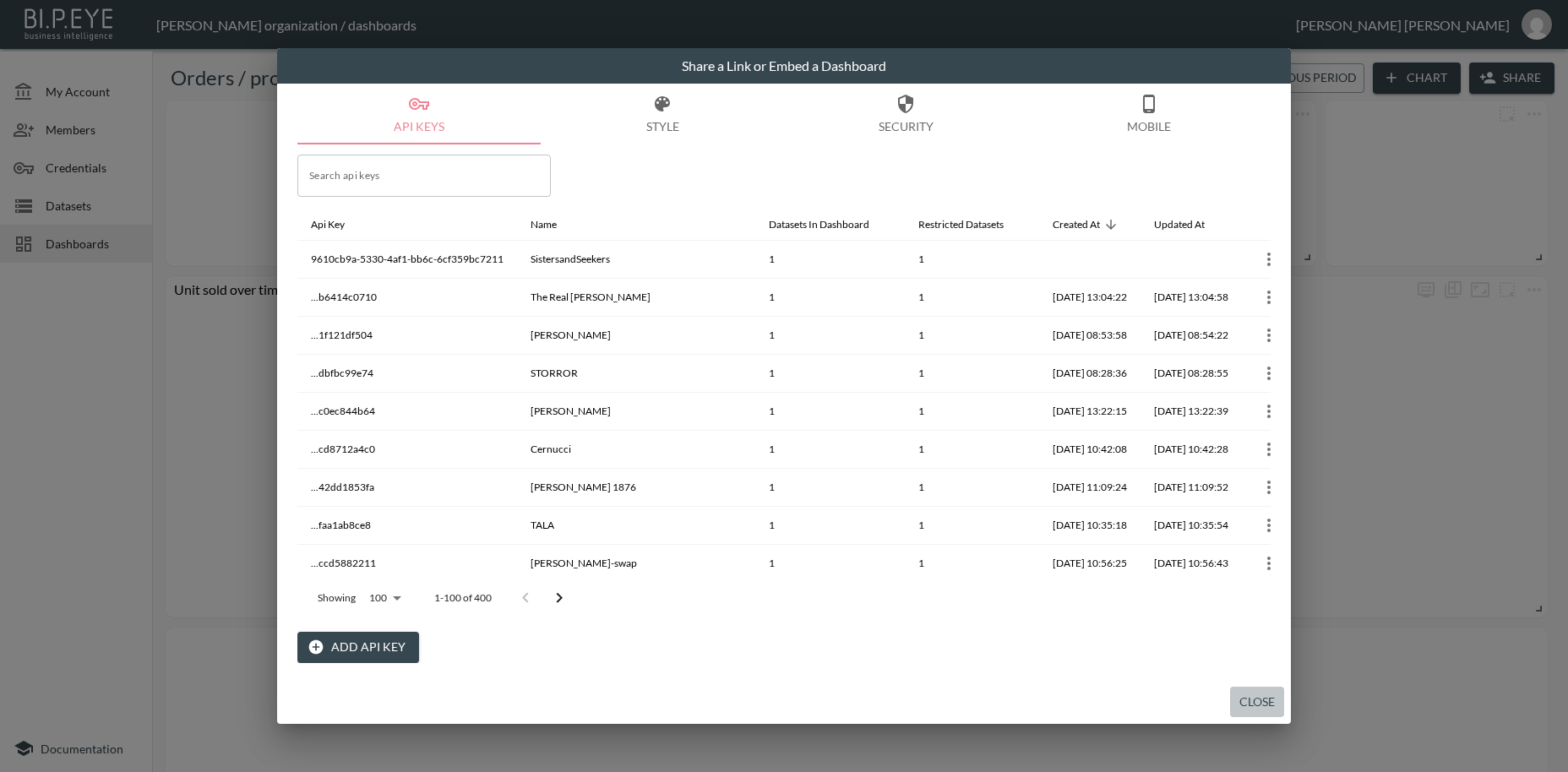
click at [1261, 710] on button "Close" at bounding box center [1257, 703] width 54 height 32
